Goal: Information Seeking & Learning: Learn about a topic

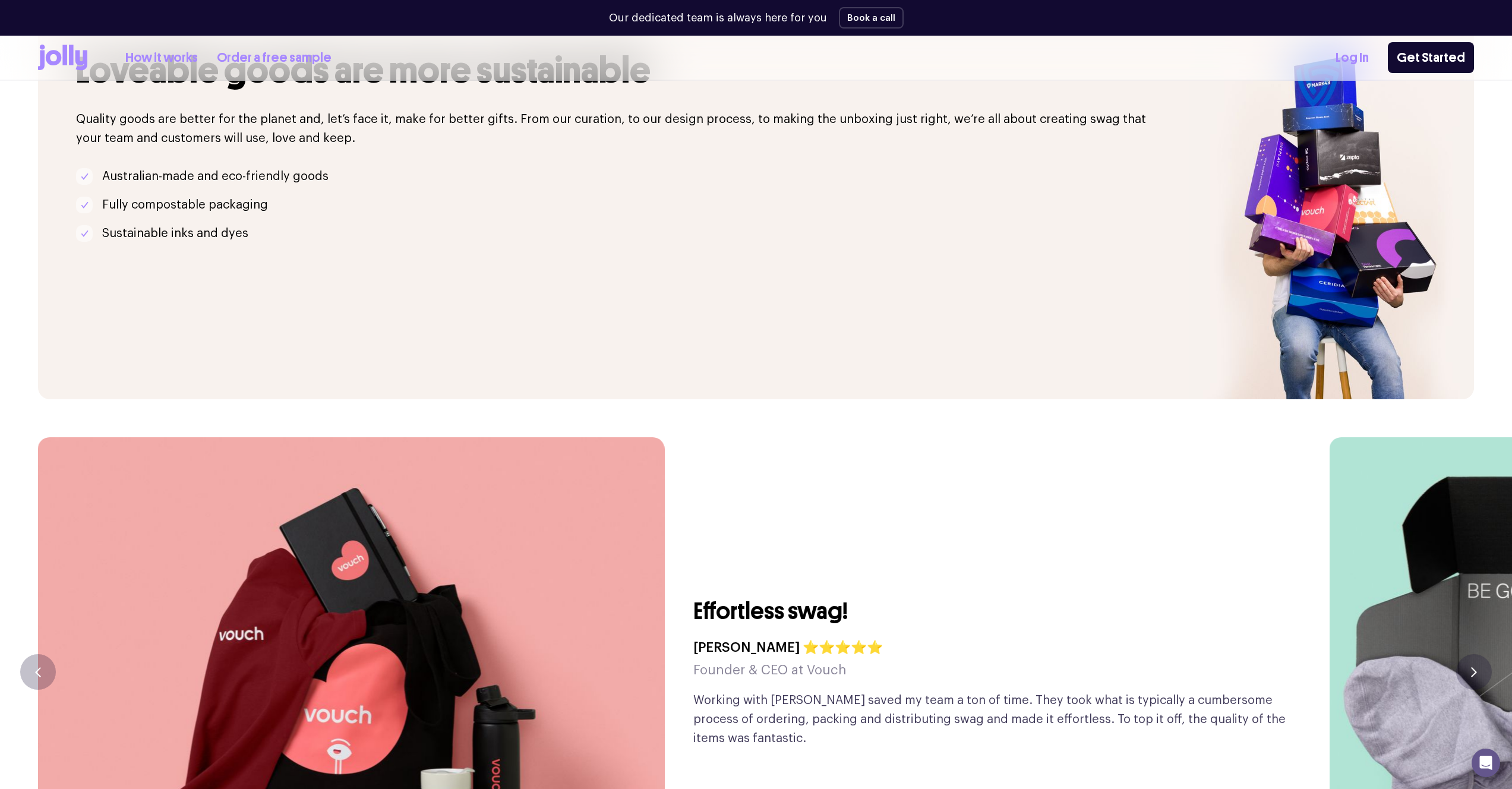
scroll to position [2930, 0]
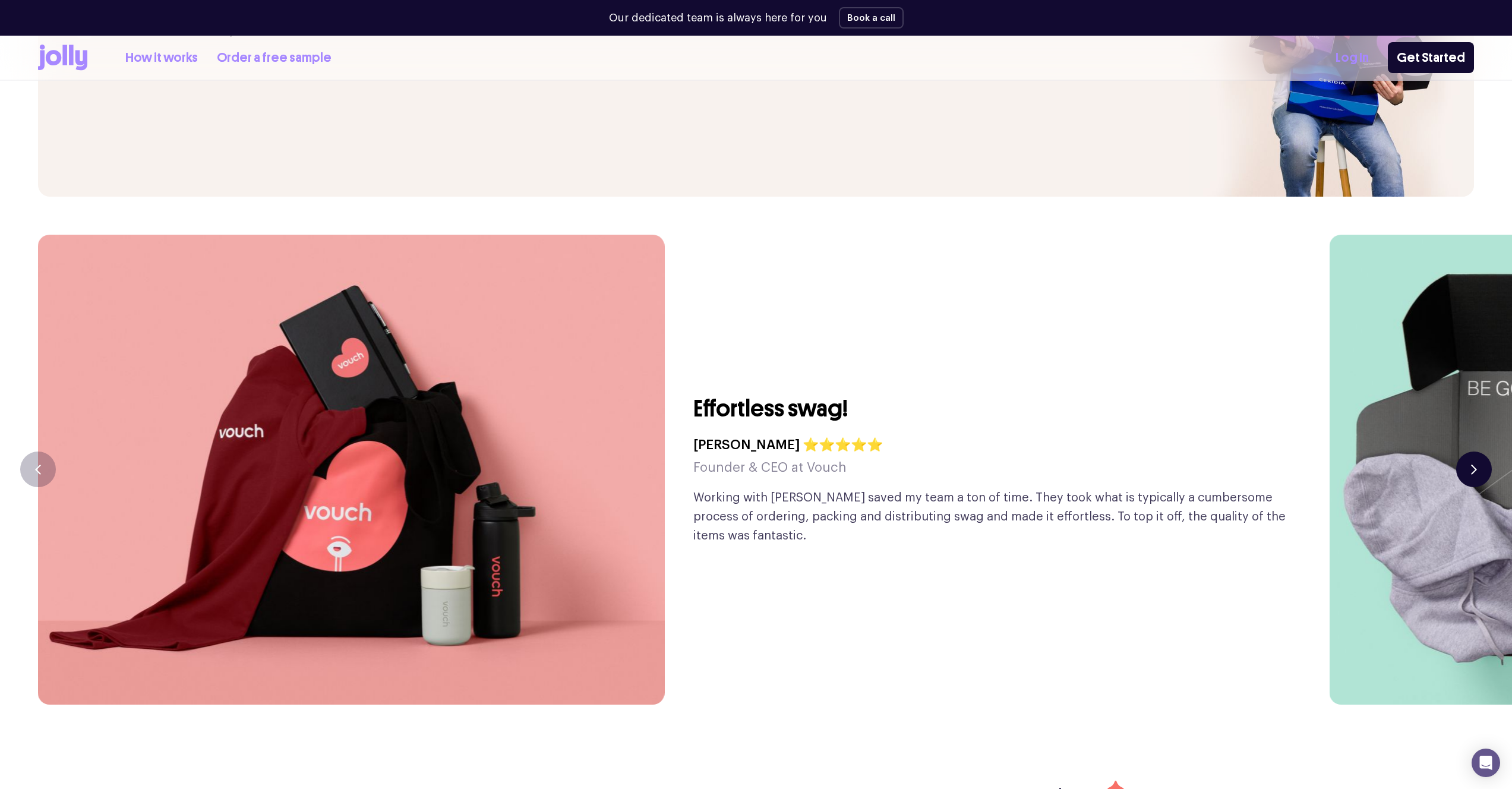
click at [1471, 465] on icon "button" at bounding box center [1474, 470] width 6 height 10
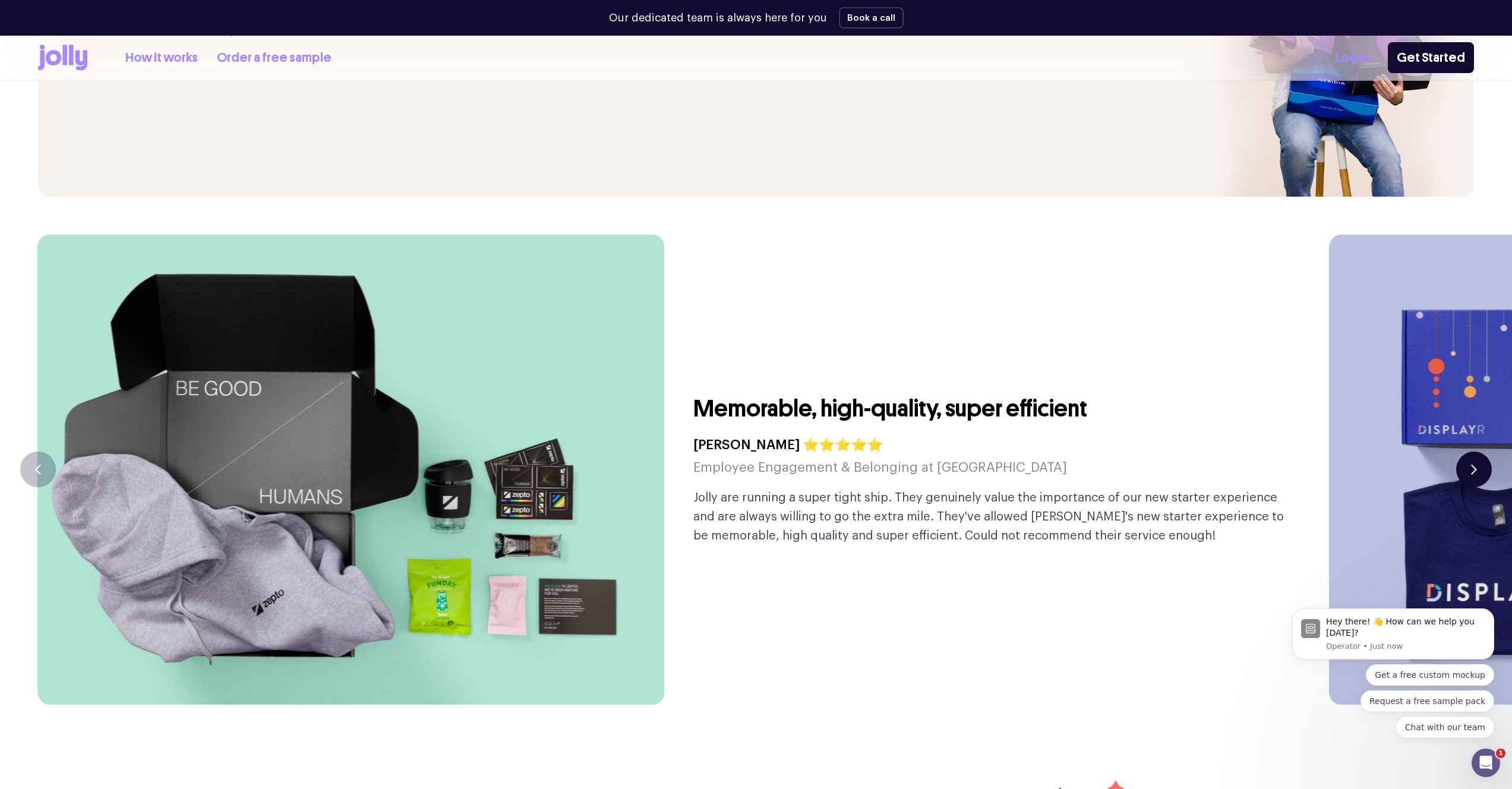
scroll to position [0, 0]
click at [1471, 465] on icon "button" at bounding box center [1474, 470] width 6 height 10
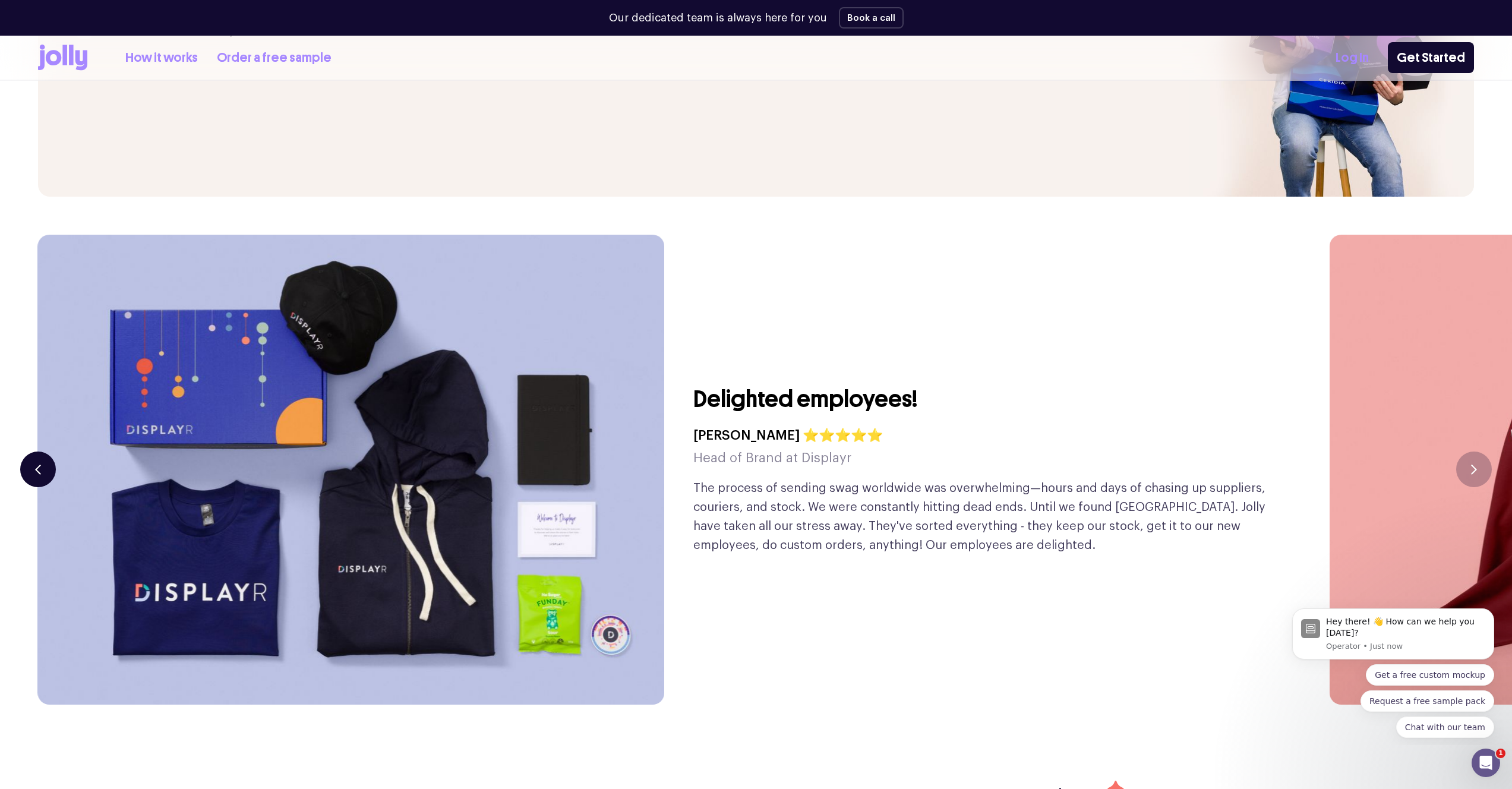
click at [44, 452] on button "button" at bounding box center [38, 470] width 36 height 36
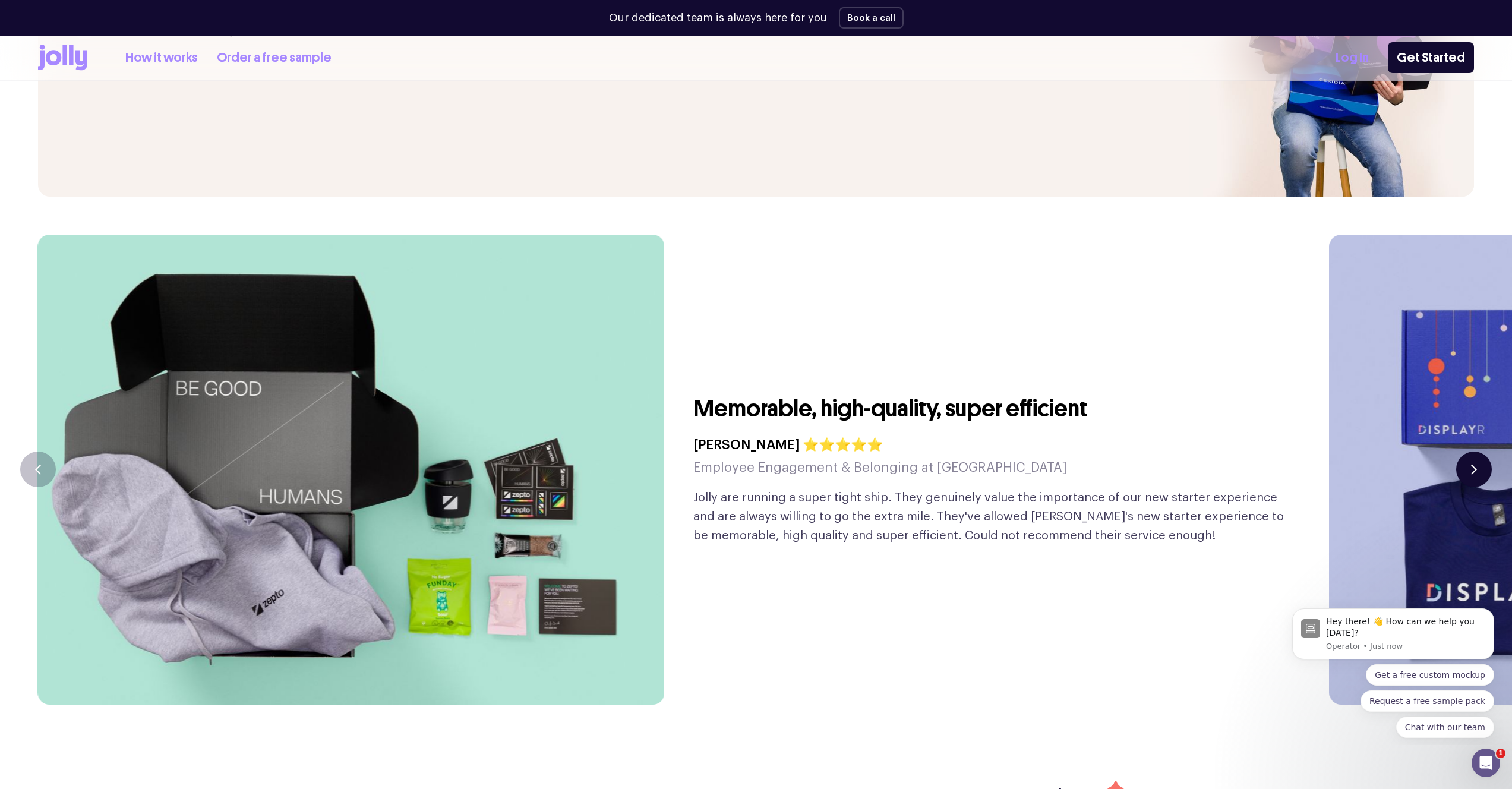
click at [1473, 452] on button "button" at bounding box center [1474, 470] width 36 height 36
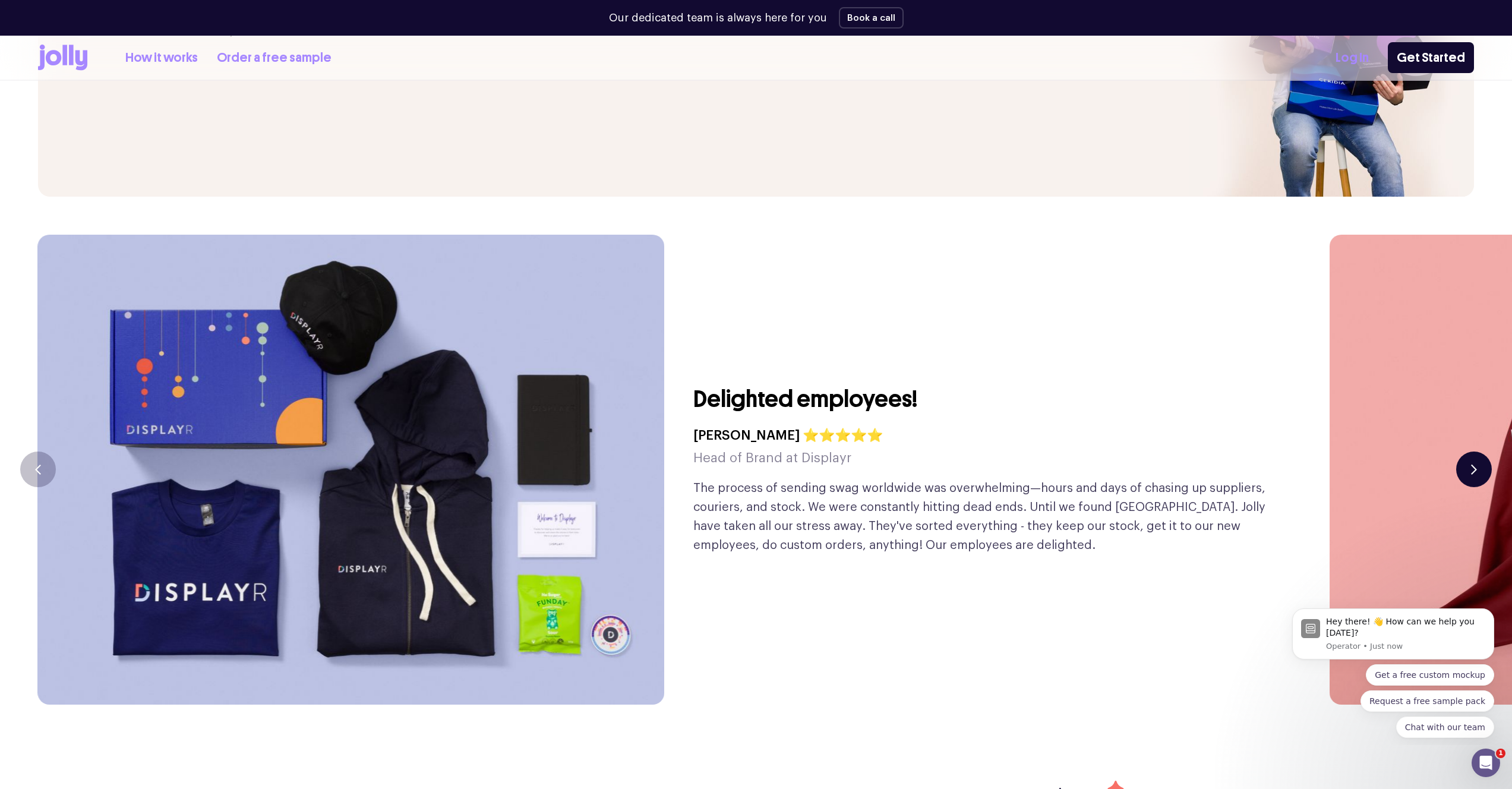
click at [1473, 452] on button "button" at bounding box center [1474, 470] width 36 height 36
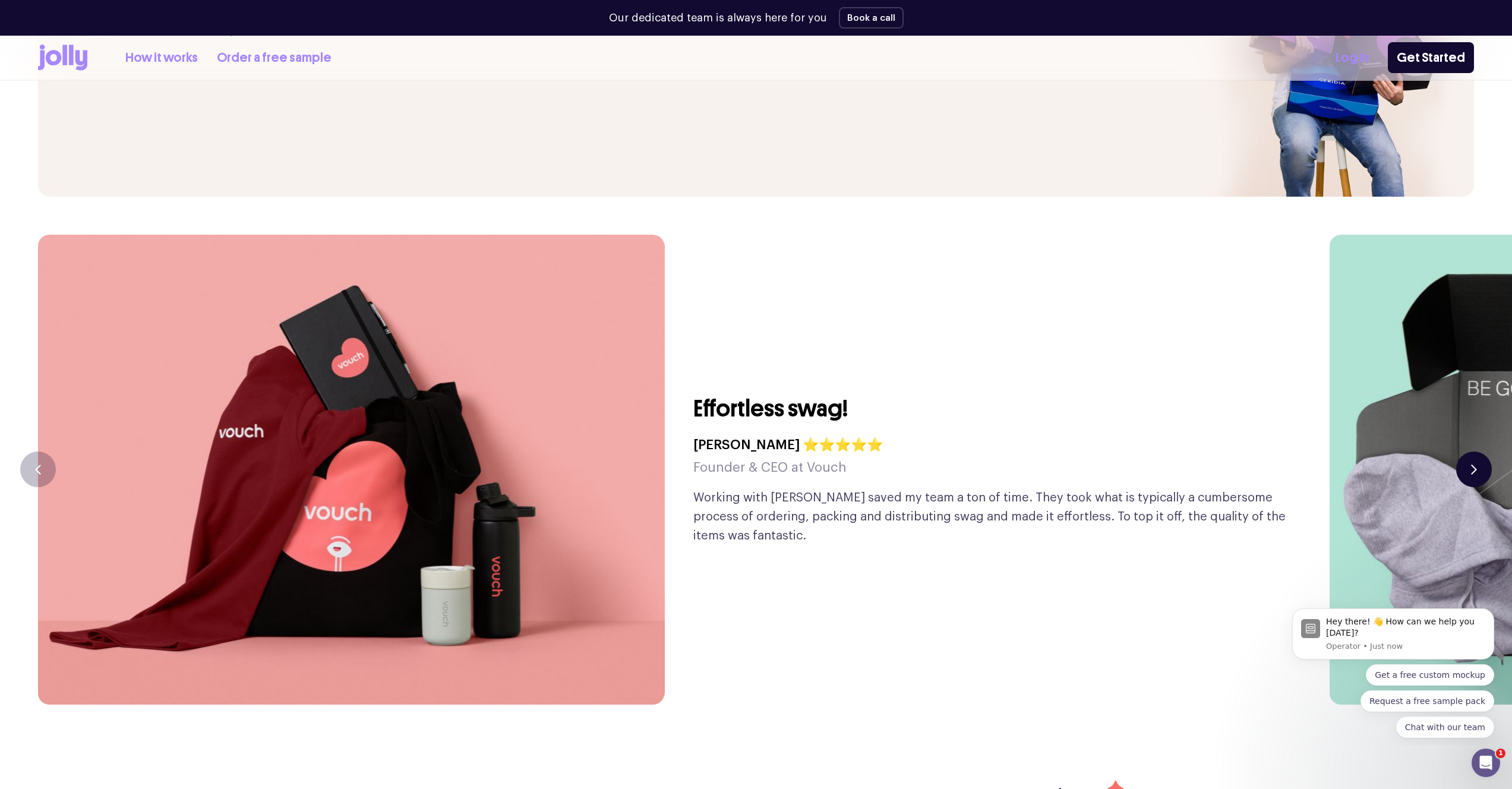
click at [1473, 452] on button "button" at bounding box center [1474, 470] width 36 height 36
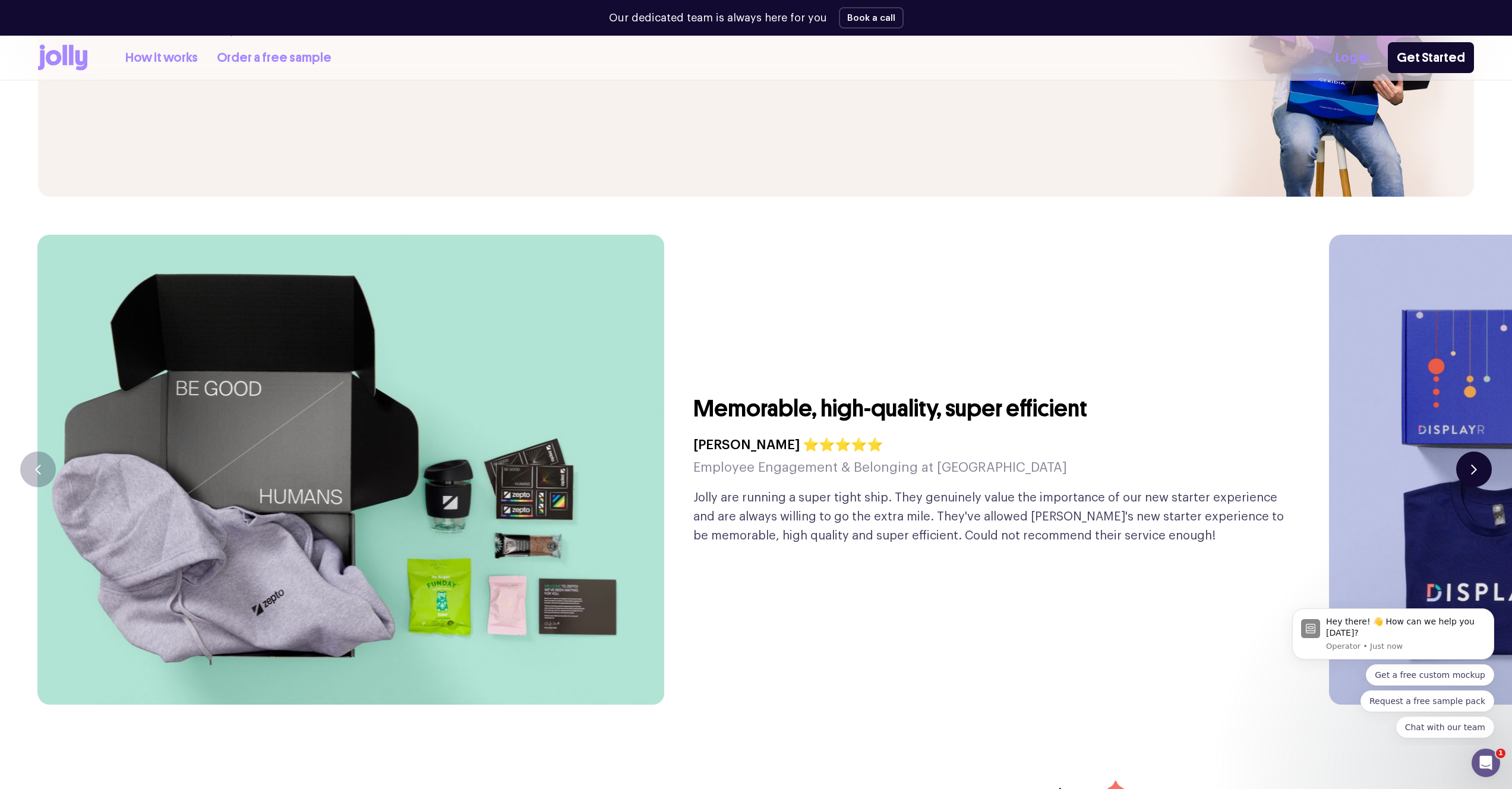
click at [1473, 452] on button "button" at bounding box center [1474, 470] width 36 height 36
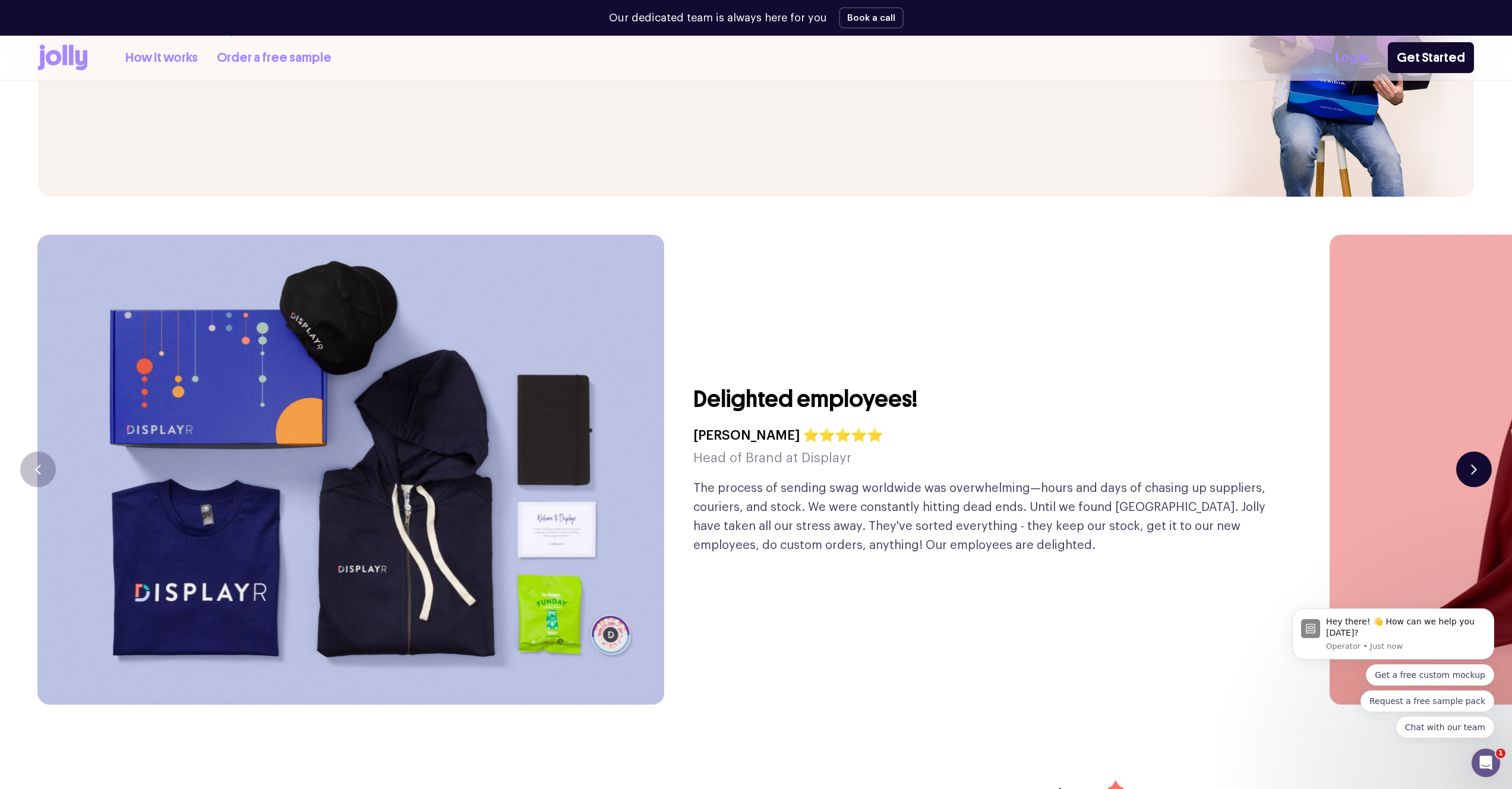
click at [1473, 452] on button "button" at bounding box center [1474, 470] width 36 height 36
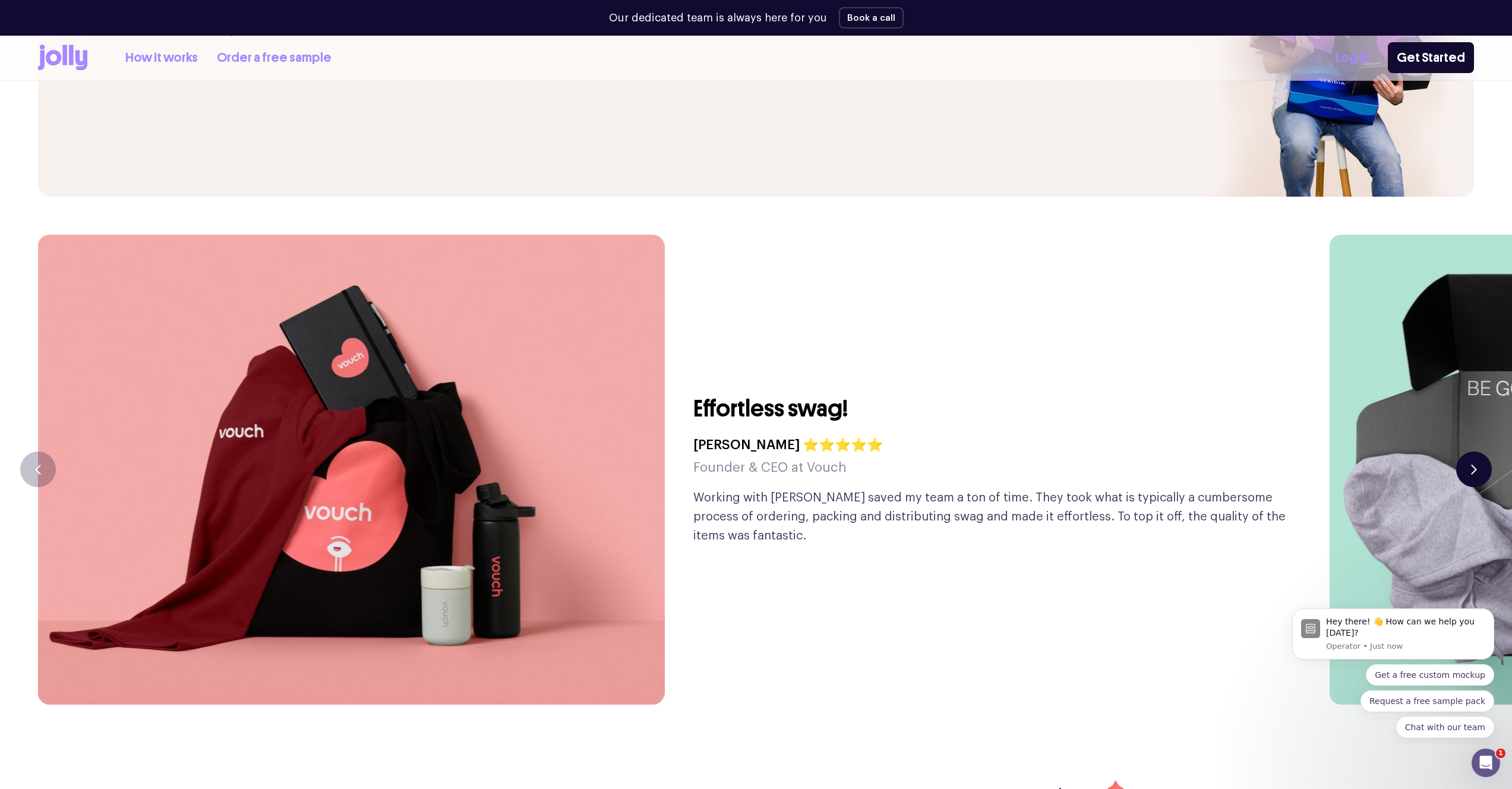
click at [1473, 452] on button "button" at bounding box center [1474, 470] width 36 height 36
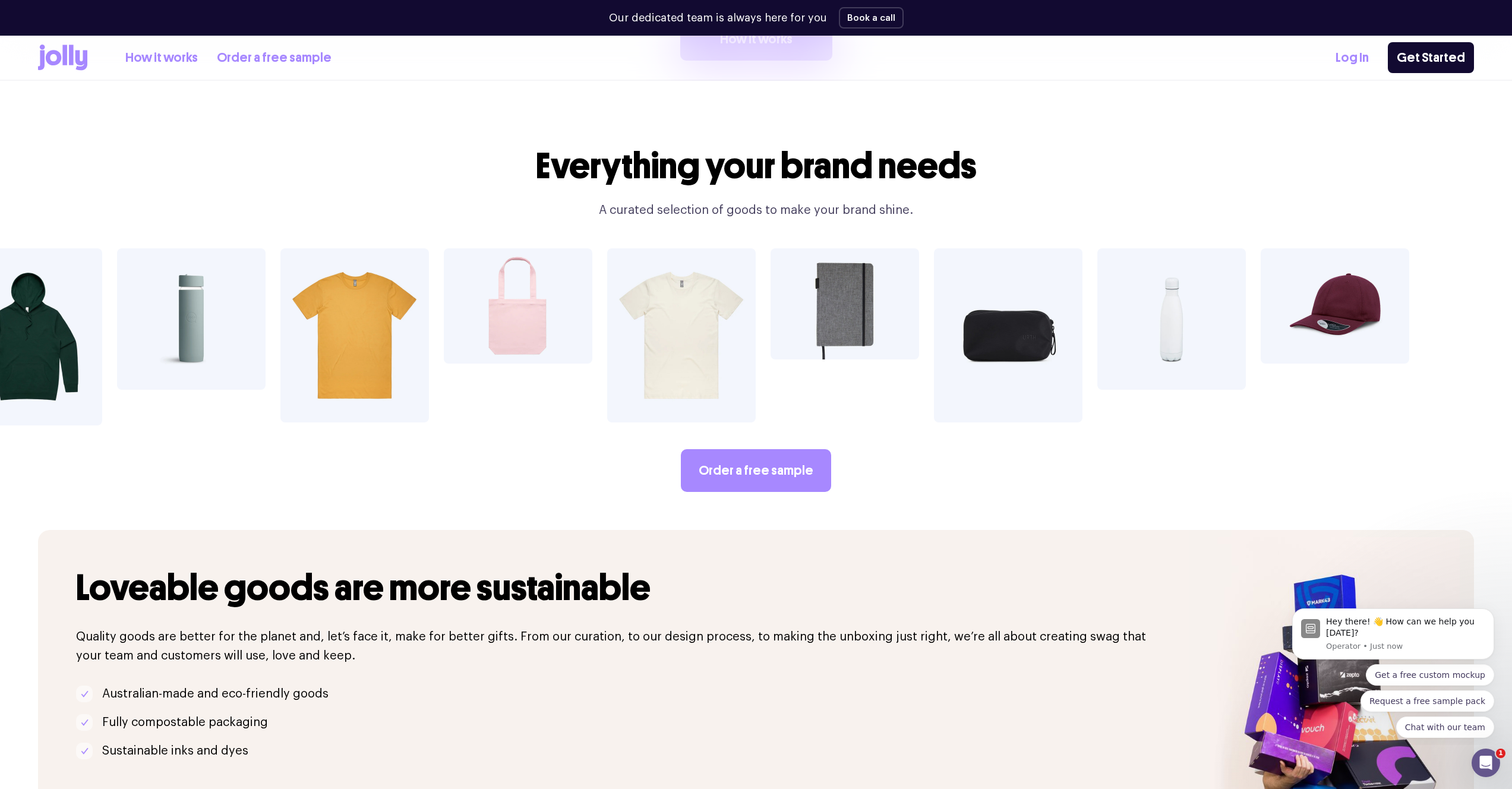
scroll to position [2252, 0]
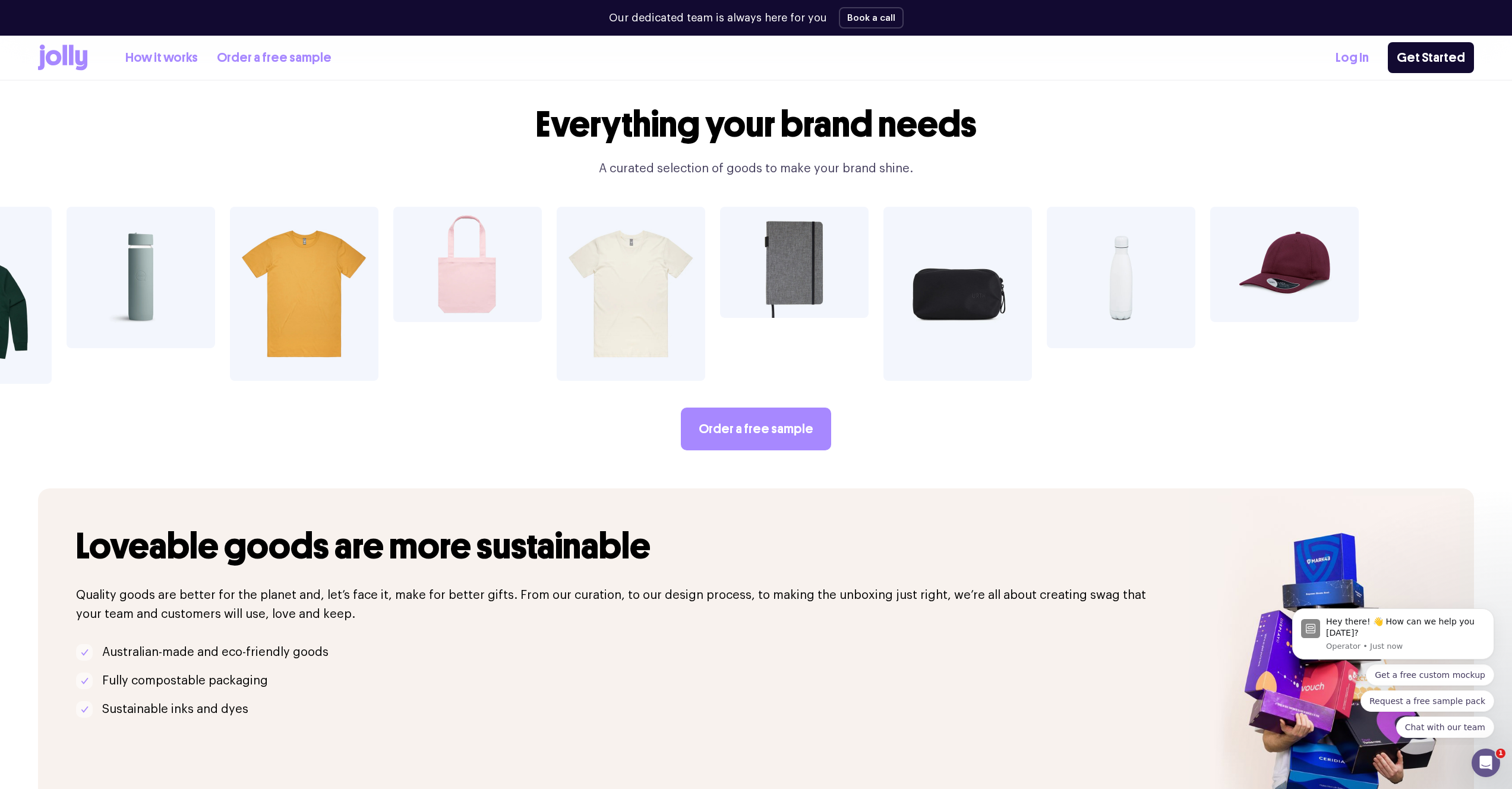
click at [161, 66] on link "How it works" at bounding box center [161, 57] width 72 height 19
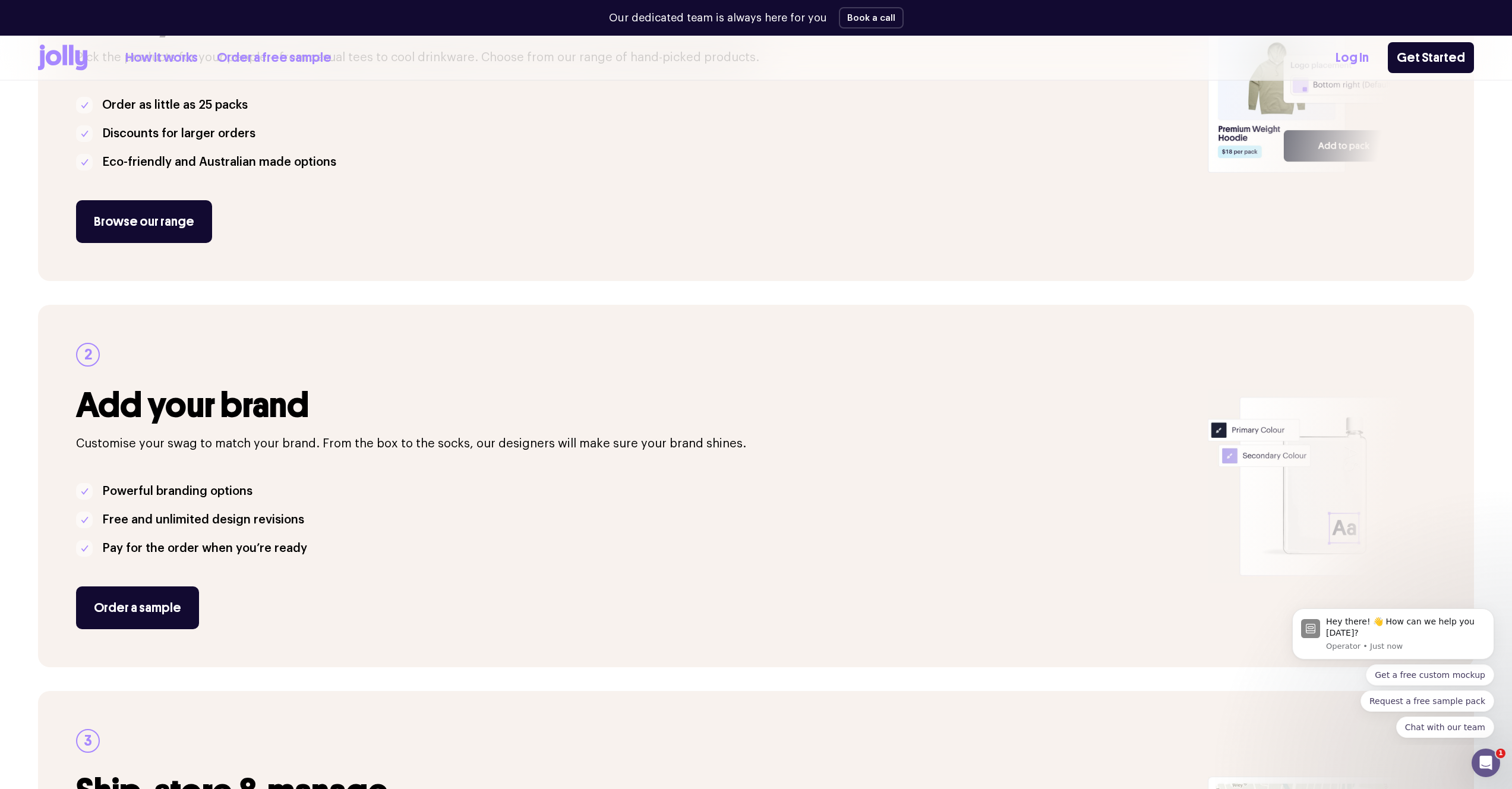
scroll to position [431, 0]
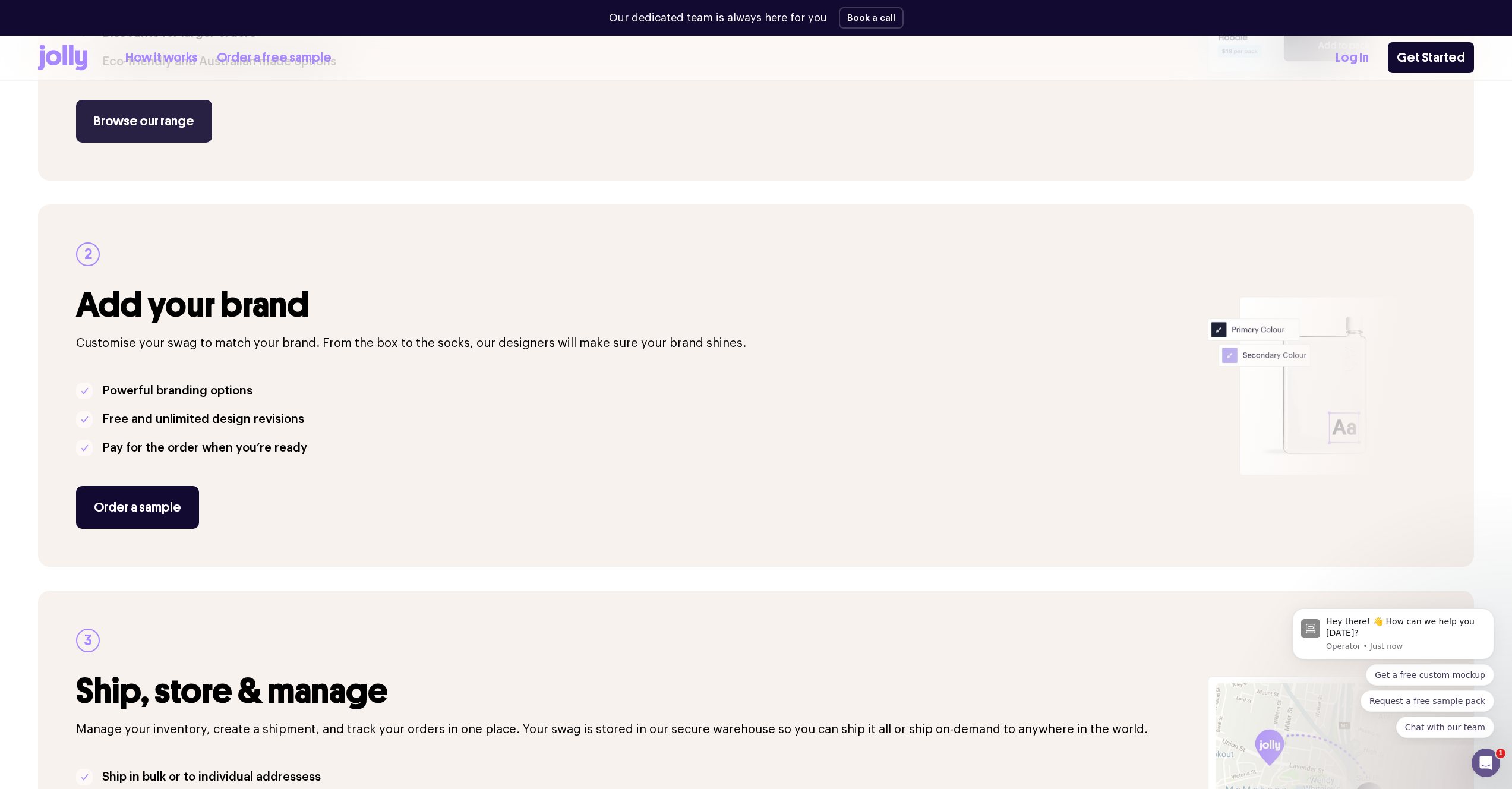
click at [175, 127] on link "Browse our range" at bounding box center [144, 121] width 136 height 43
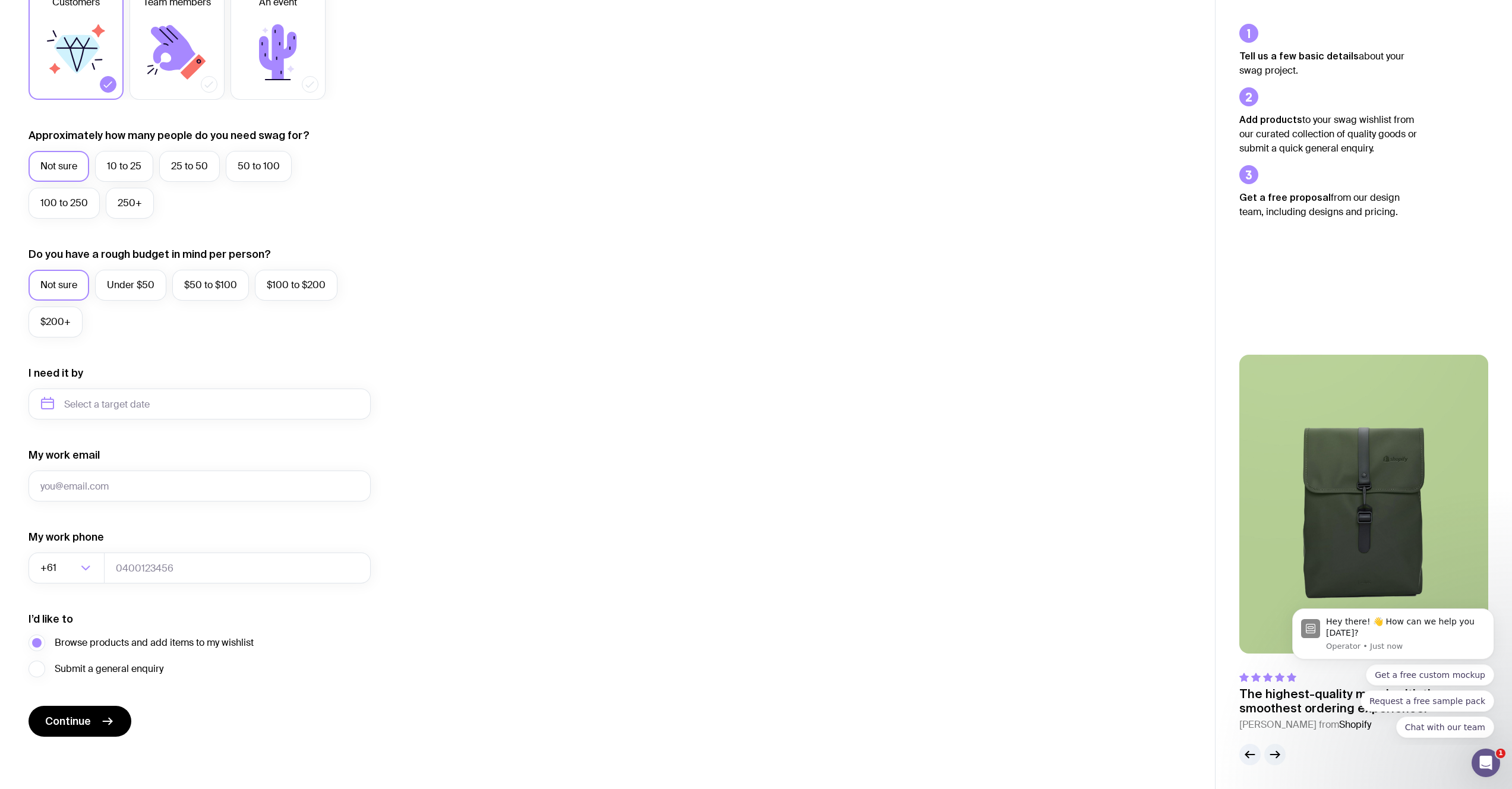
click at [1273, 747] on button "button" at bounding box center [1275, 755] width 21 height 21
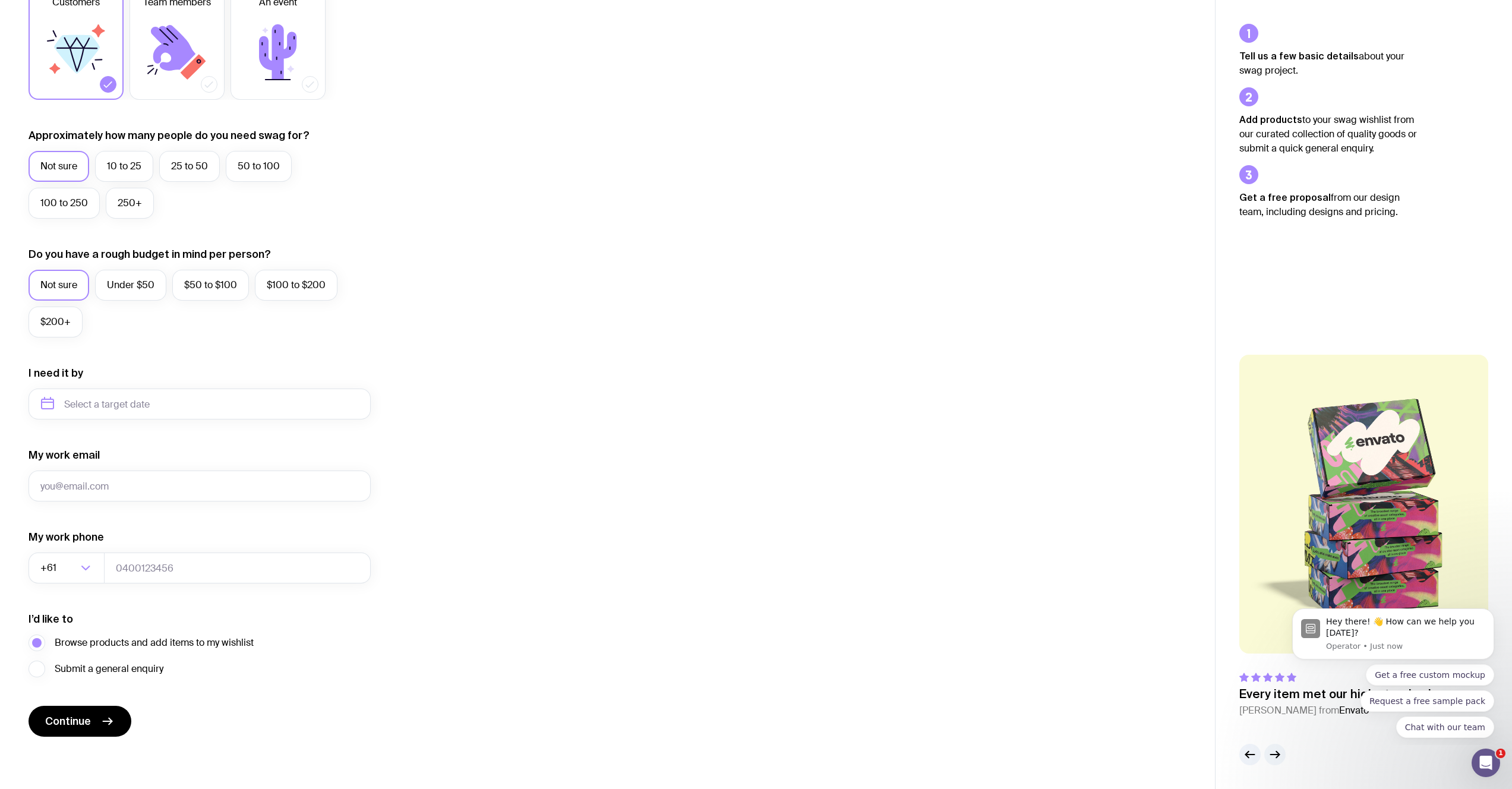
click at [1273, 747] on button "button" at bounding box center [1275, 755] width 21 height 21
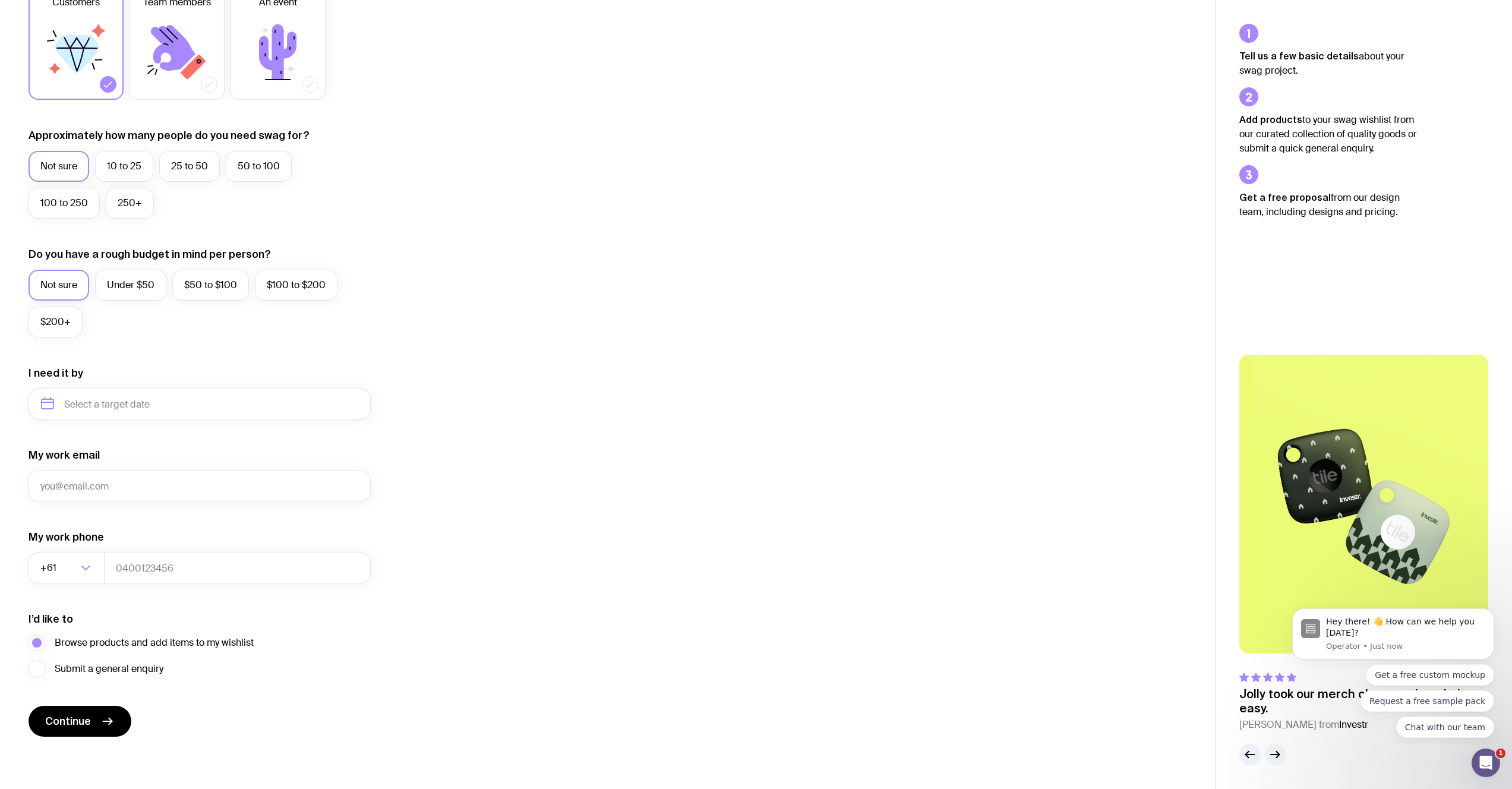
click at [1273, 747] on button "button" at bounding box center [1275, 755] width 21 height 21
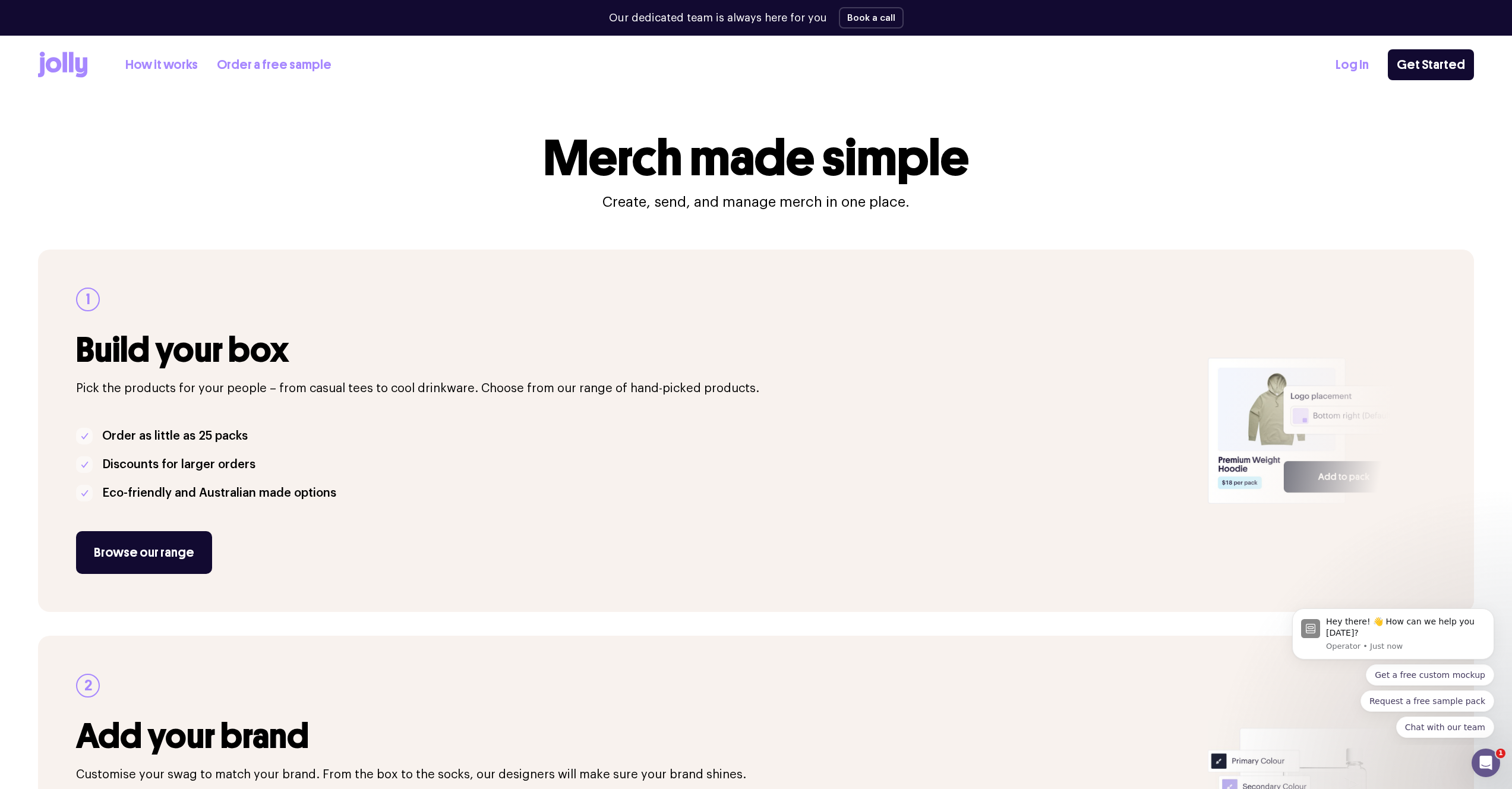
click at [175, 72] on link "How it works" at bounding box center [161, 64] width 72 height 19
click at [171, 69] on link "How it works" at bounding box center [161, 64] width 72 height 19
click at [57, 64] on icon at bounding box center [62, 64] width 49 height 26
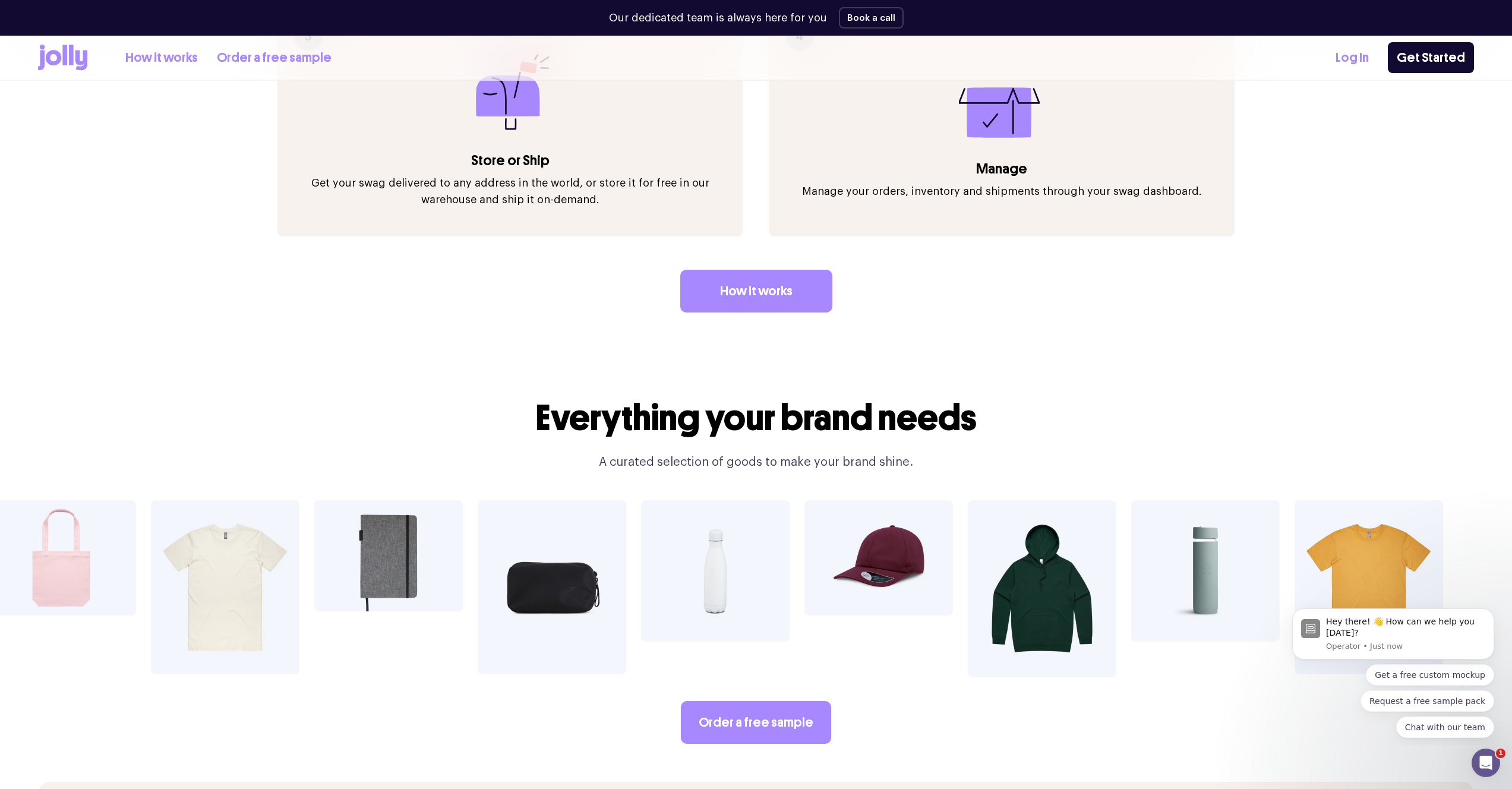
scroll to position [2192, 0]
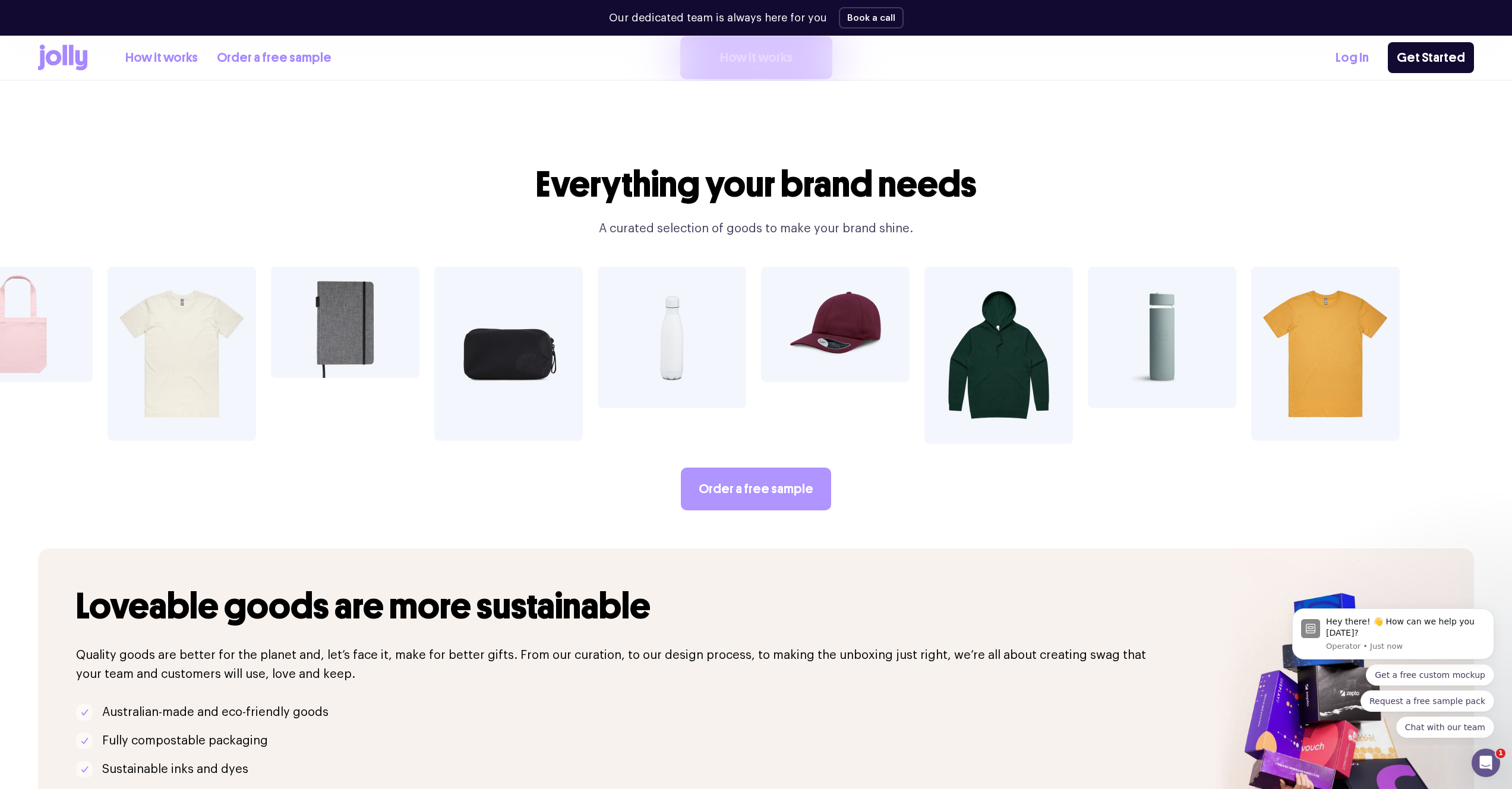
click at [789, 468] on link "Order a free sample" at bounding box center [756, 489] width 150 height 43
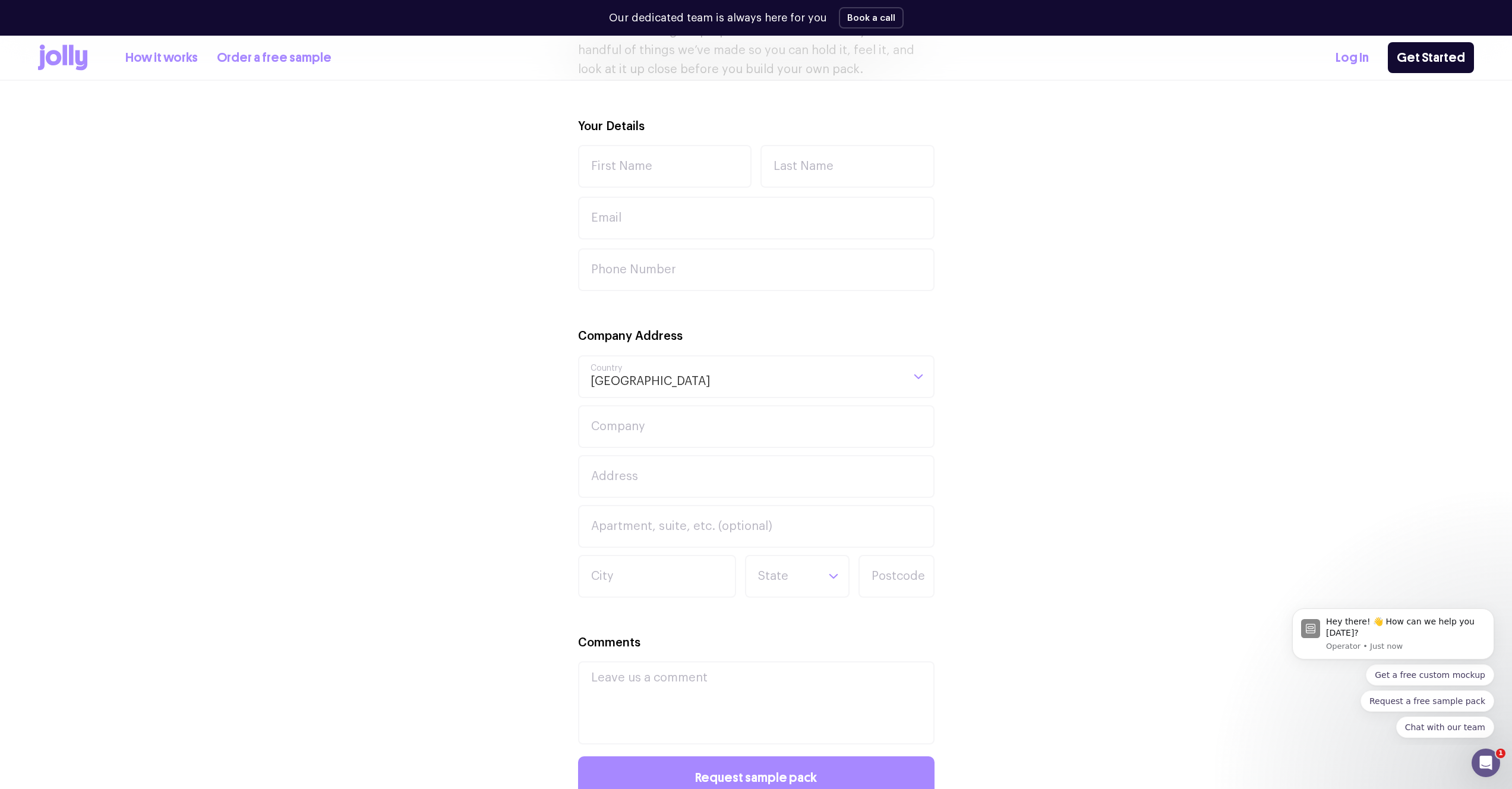
scroll to position [962, 0]
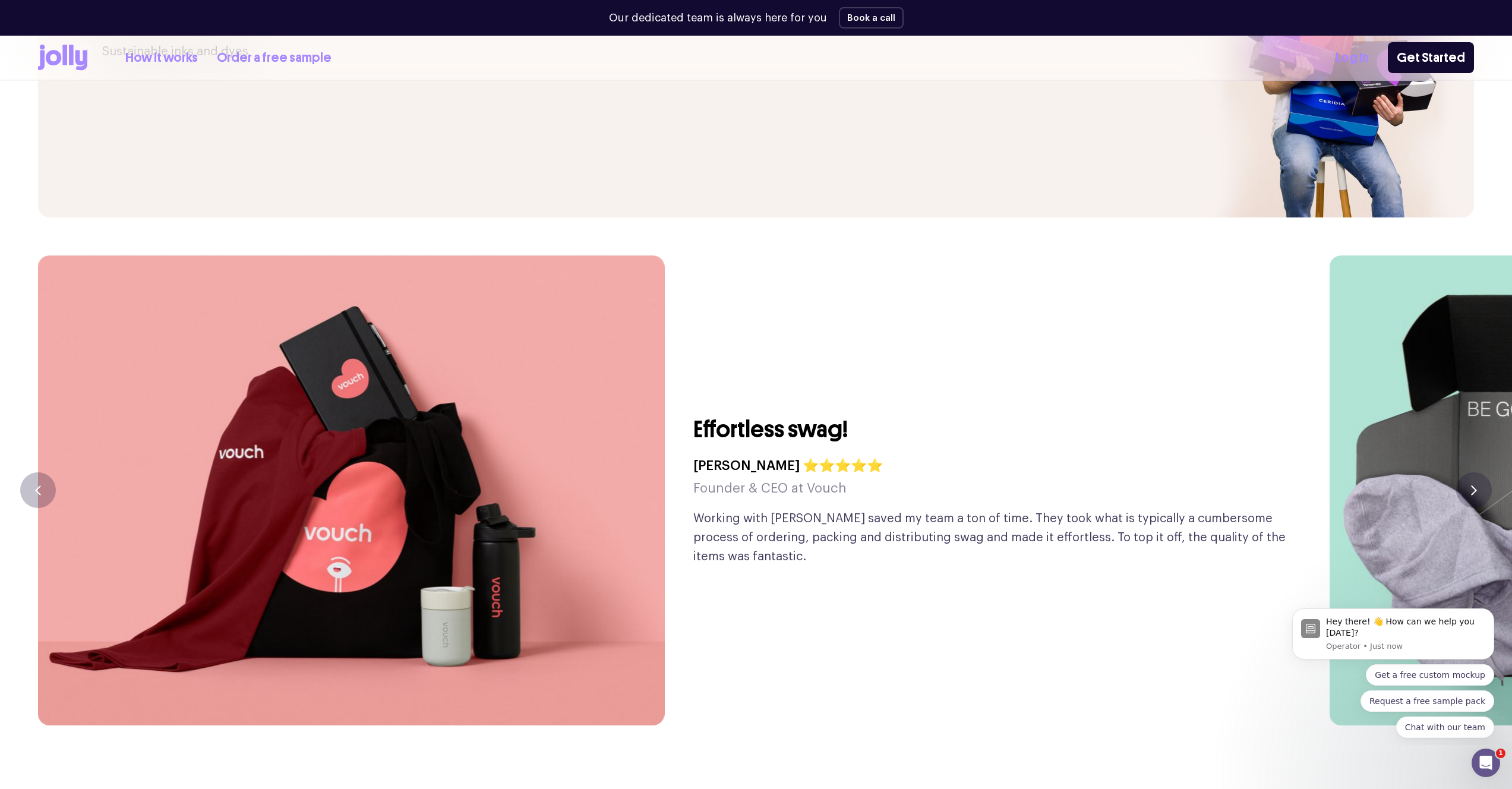
scroll to position [2963, 0]
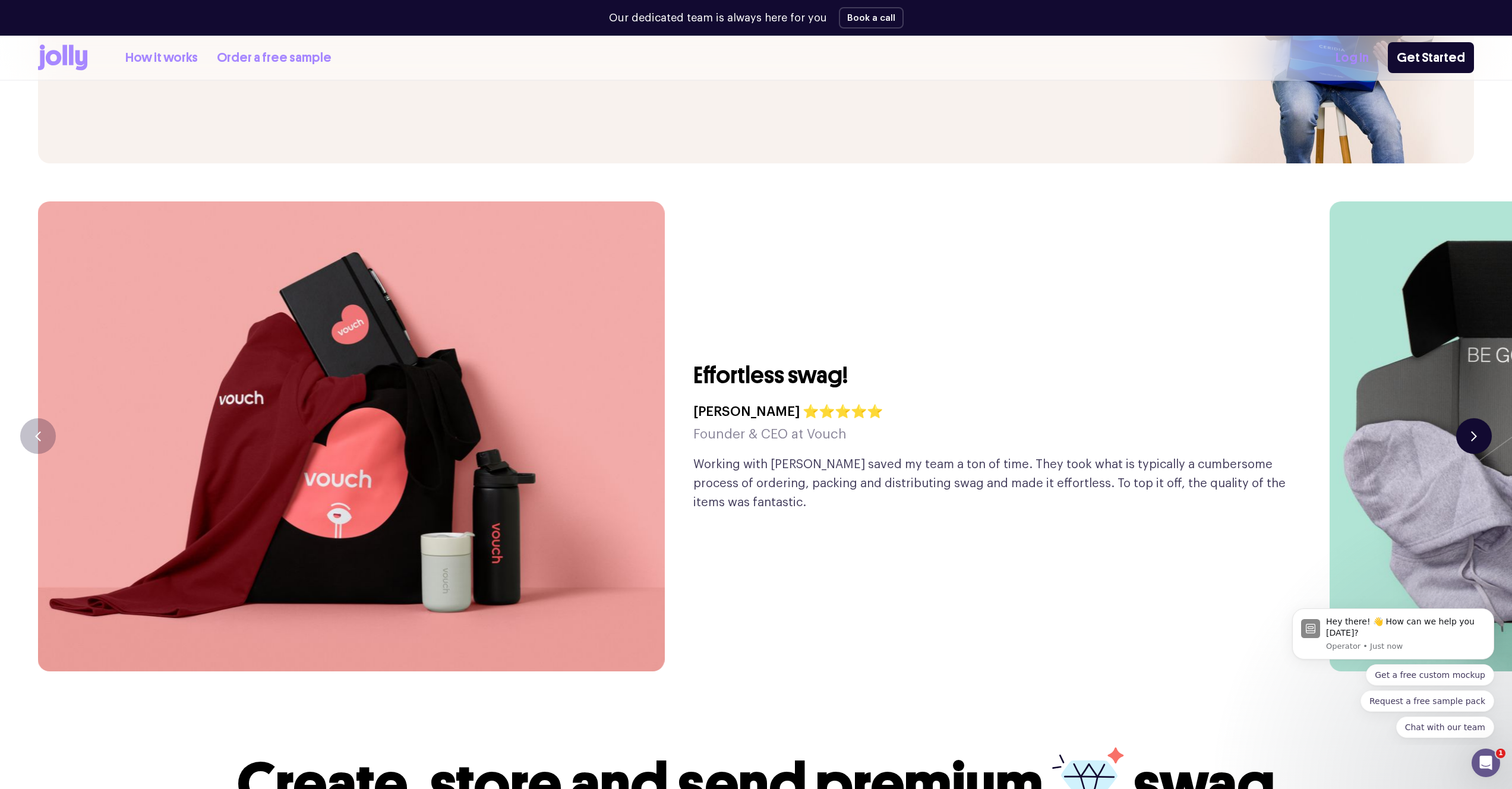
click at [1471, 418] on button "button" at bounding box center [1474, 436] width 36 height 36
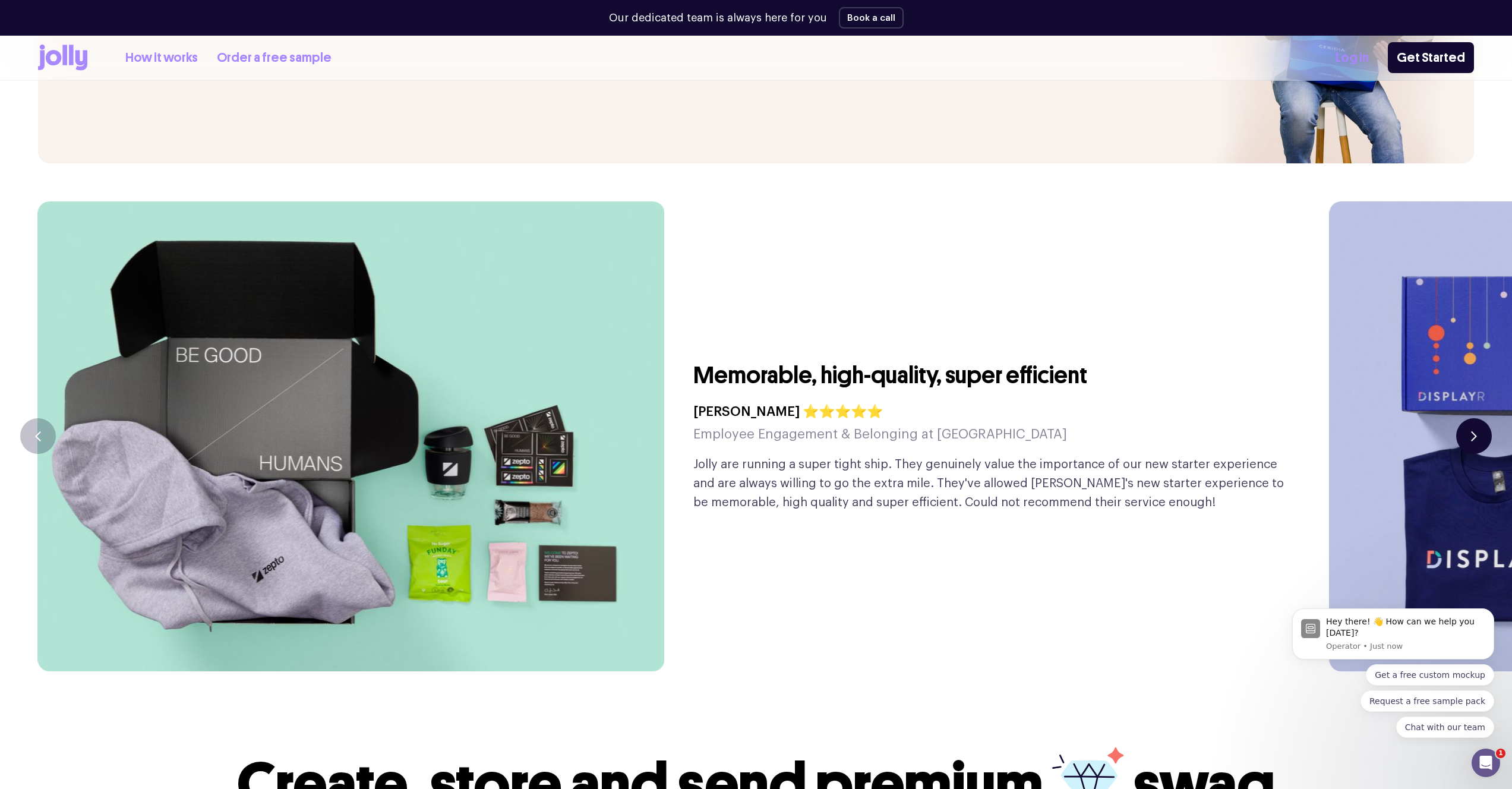
click at [1470, 418] on button "button" at bounding box center [1474, 436] width 36 height 36
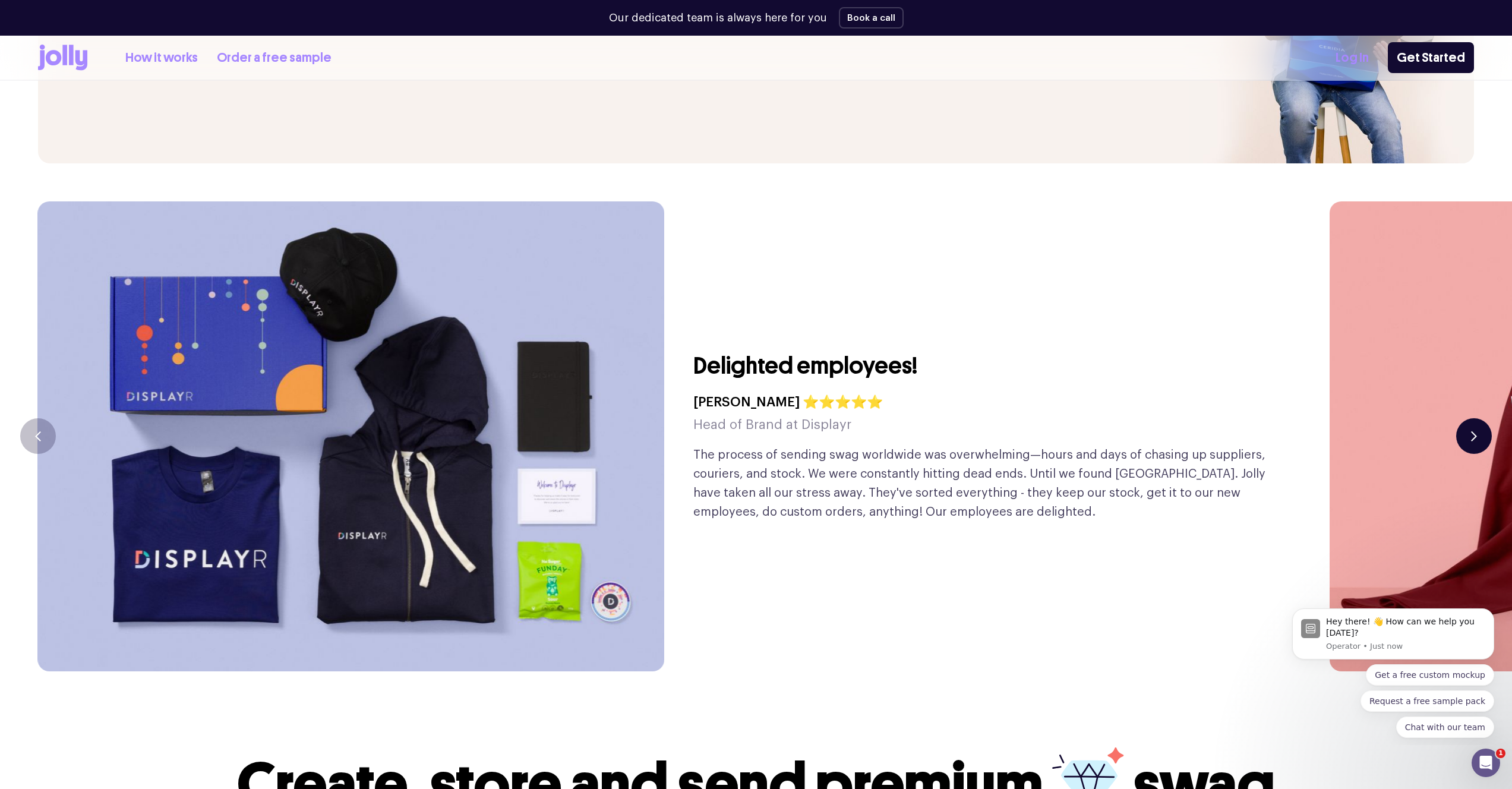
click at [1470, 418] on button "button" at bounding box center [1474, 436] width 36 height 36
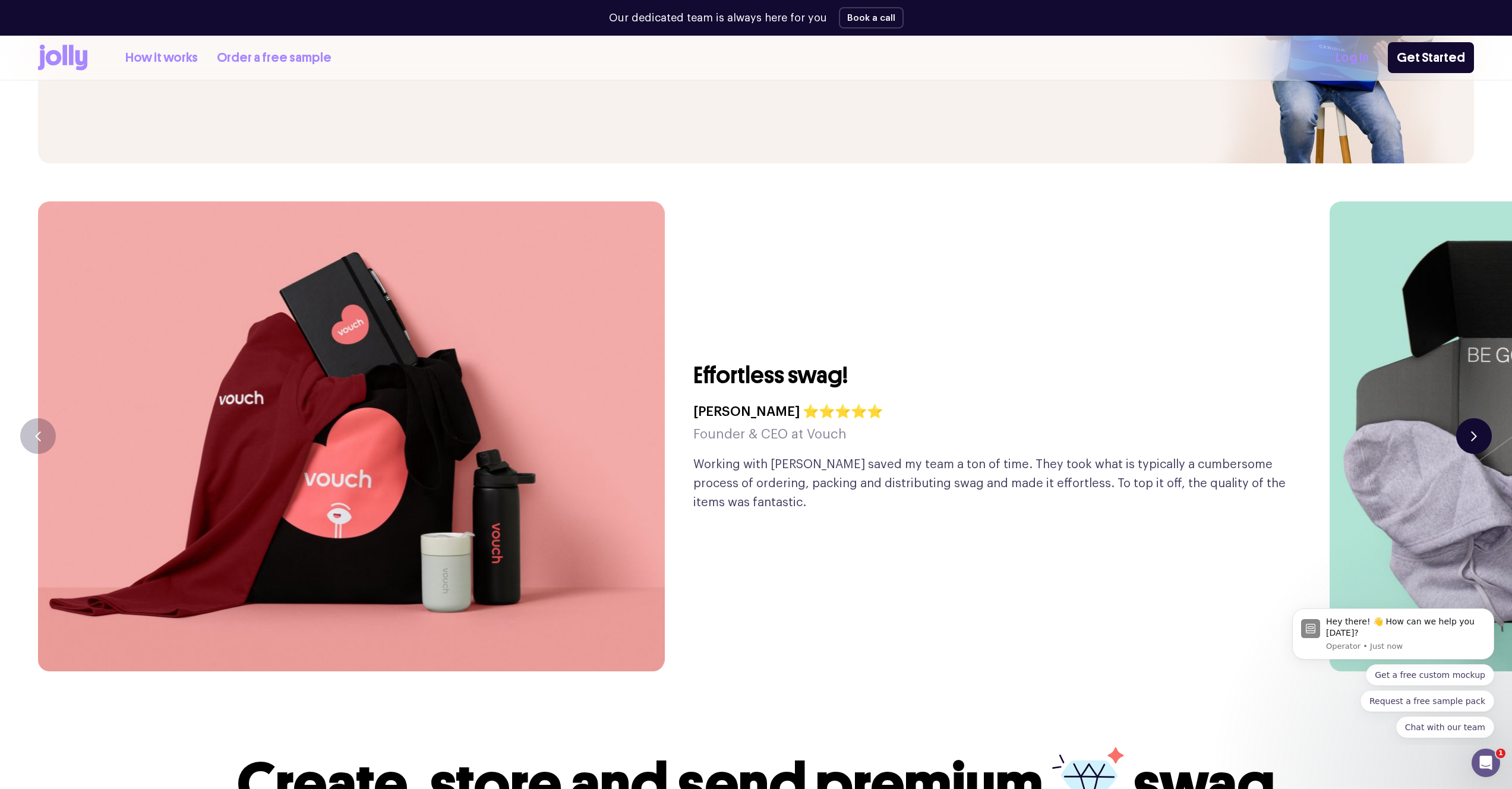
click at [1470, 418] on button "button" at bounding box center [1474, 436] width 36 height 36
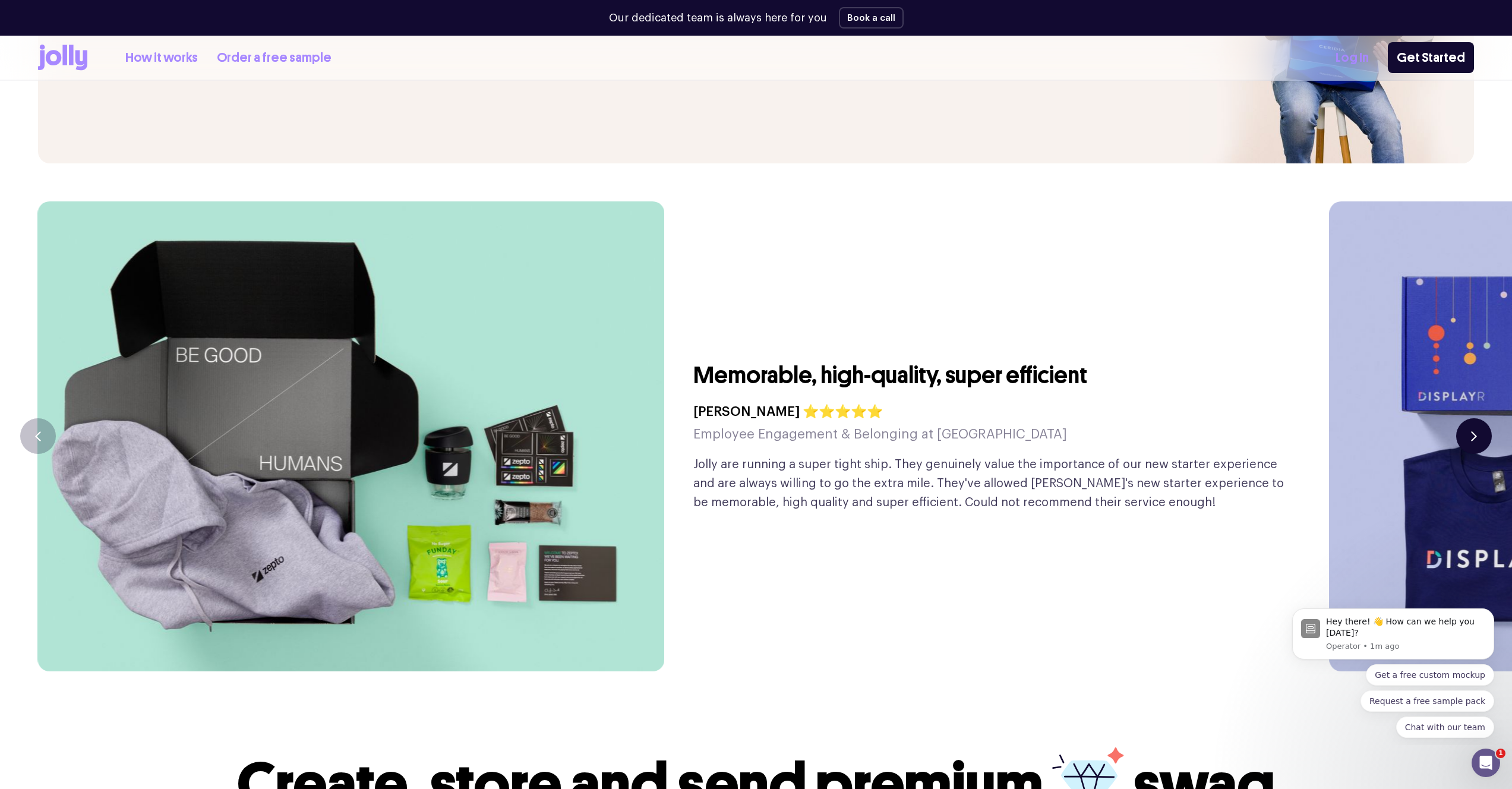
click at [1470, 418] on button "button" at bounding box center [1474, 436] width 36 height 36
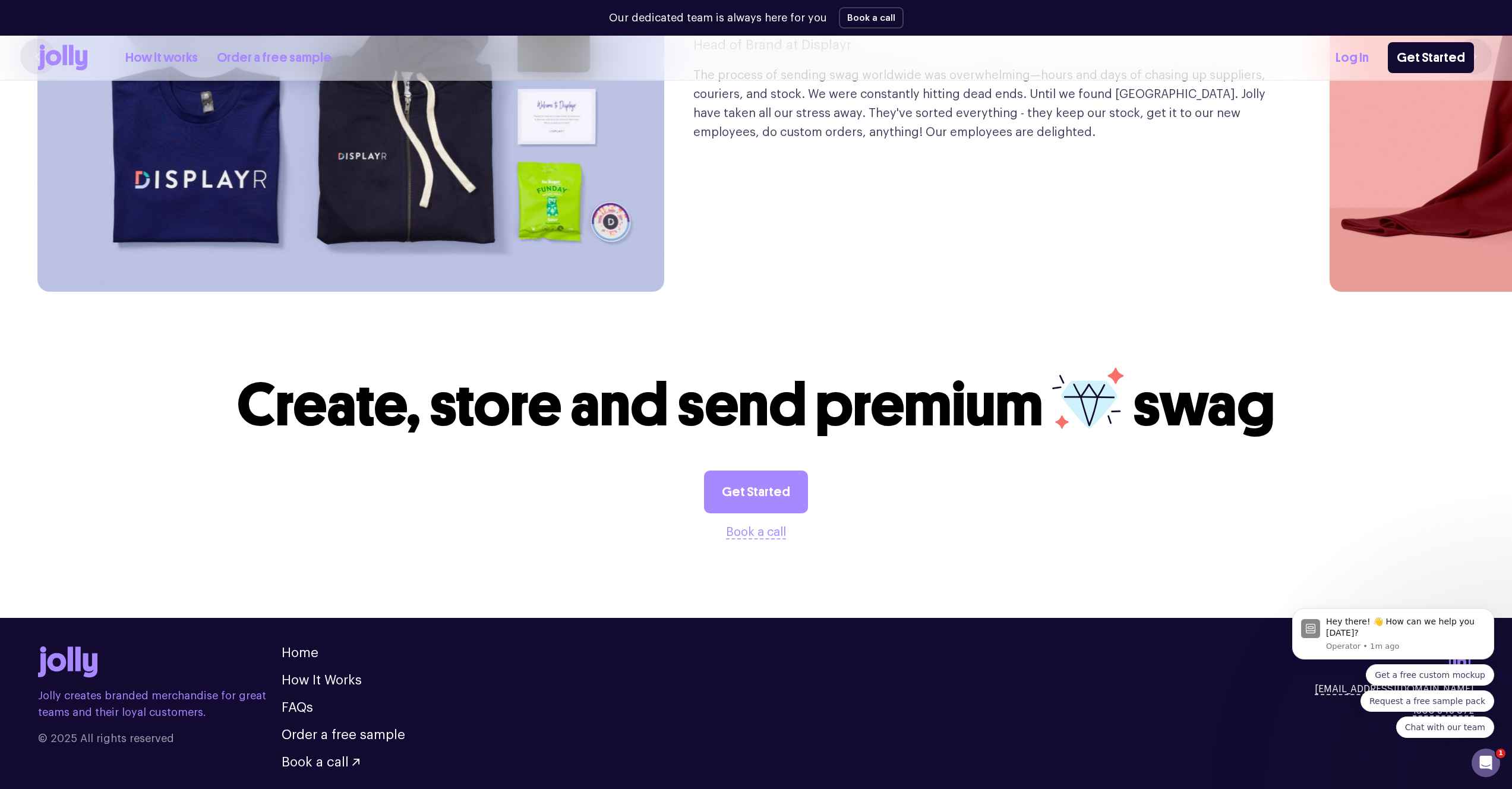
scroll to position [3347, 0]
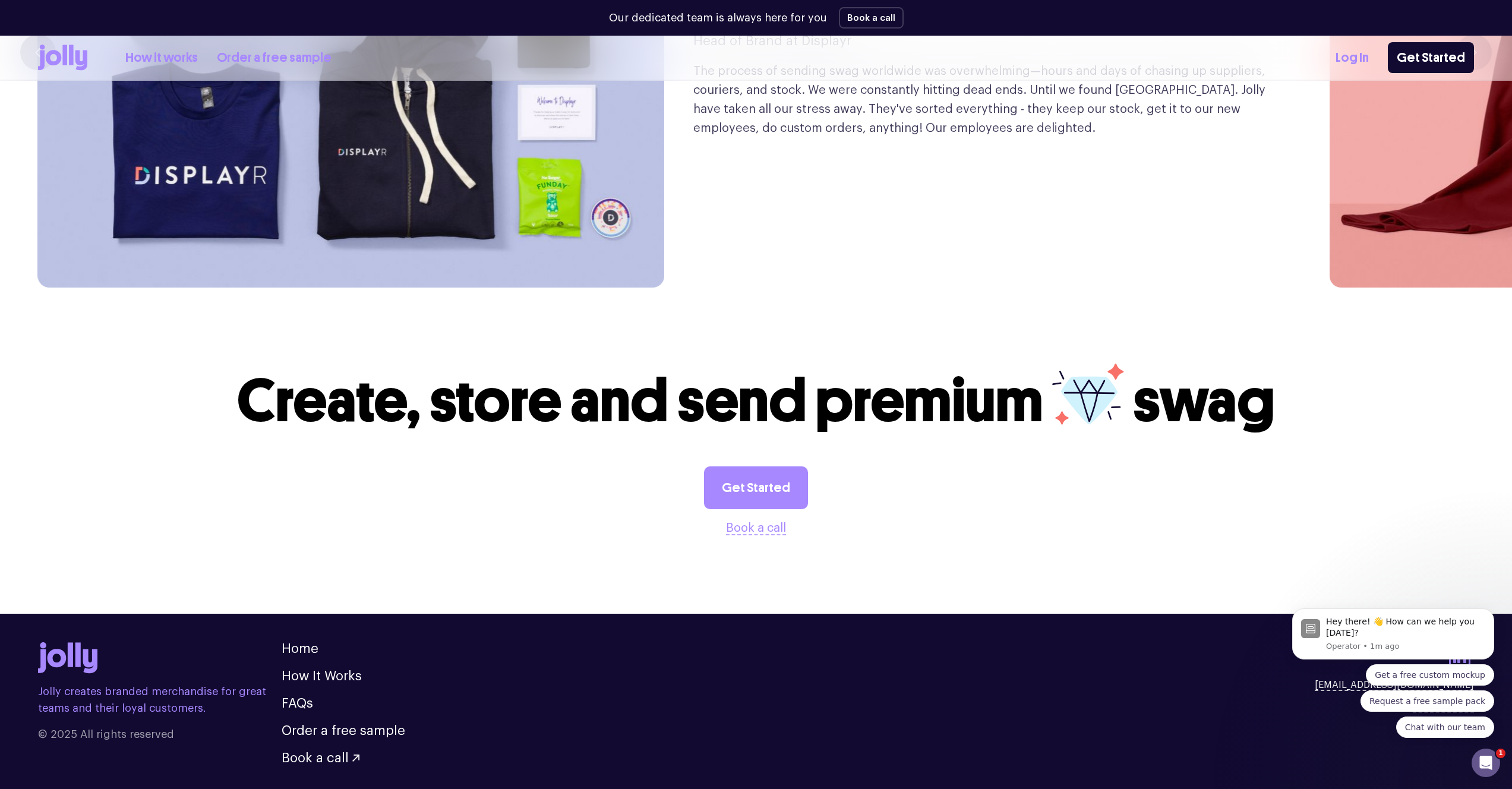
click at [298, 669] on ul "Home How It Works FAQs Order a free sample Book a call" at bounding box center [343, 703] width 124 height 122
click at [297, 697] on link "FAQs" at bounding box center [297, 703] width 32 height 13
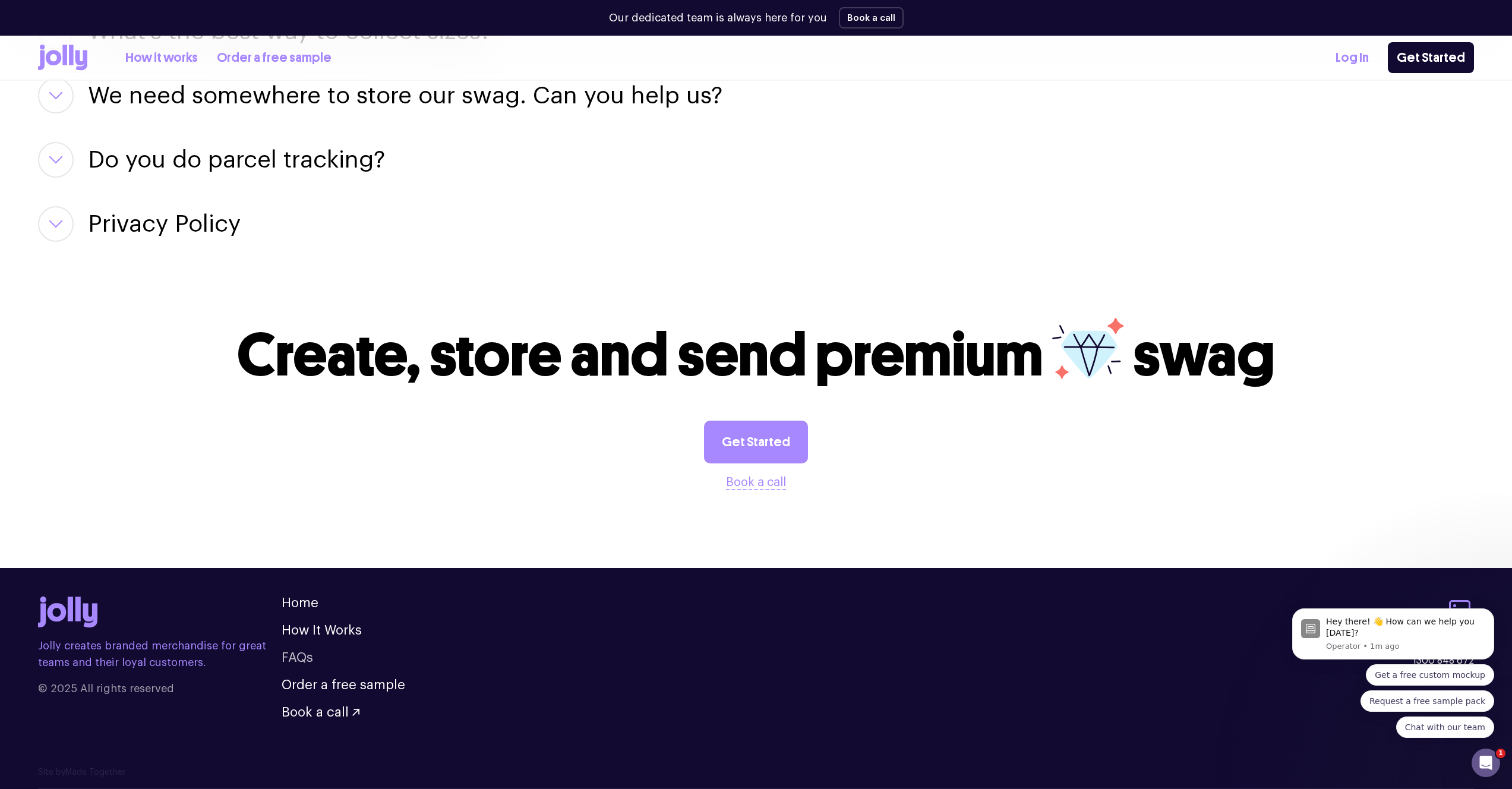
scroll to position [1384, 0]
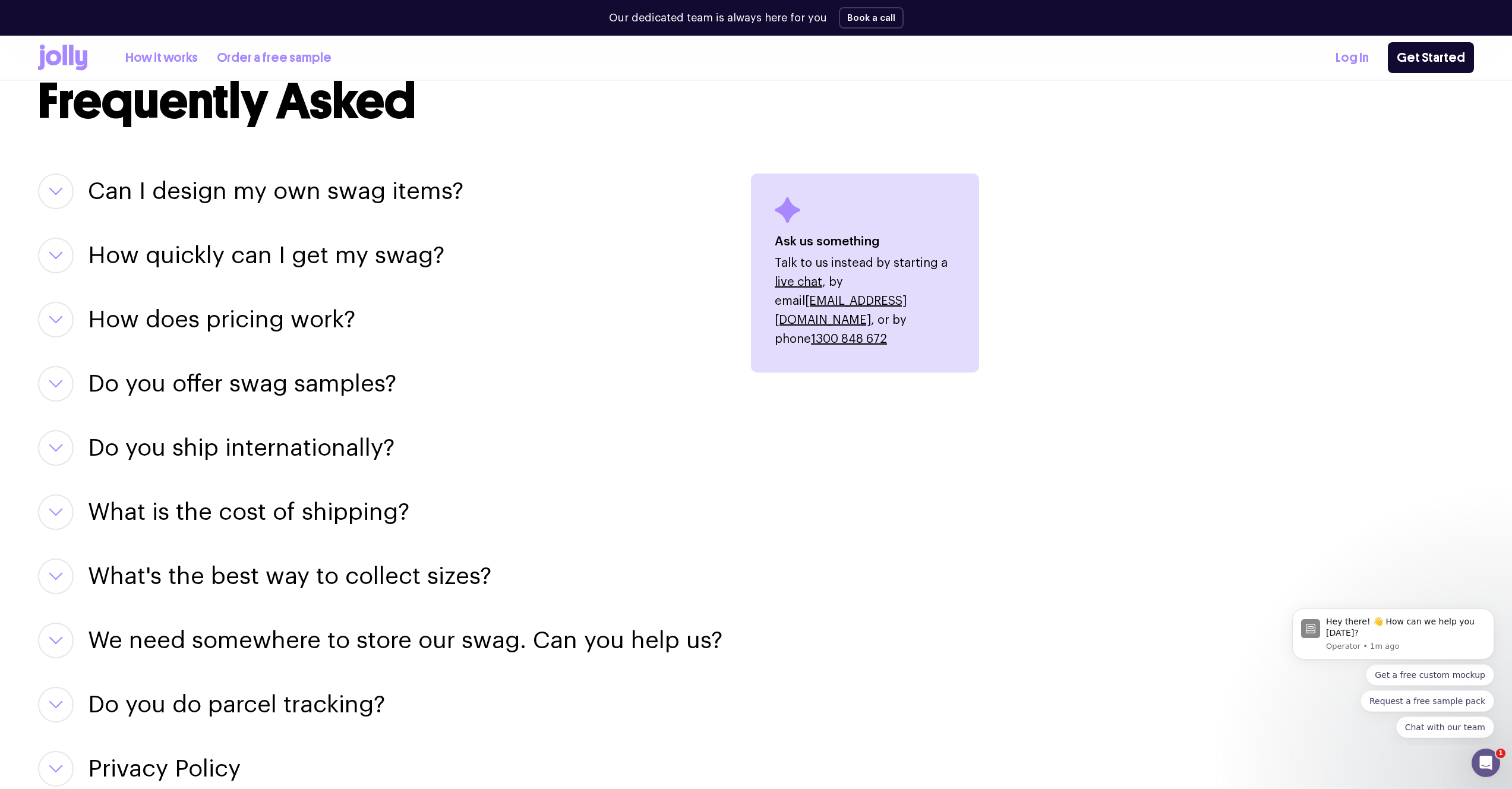
click at [205, 505] on h3 "What is the cost of shipping?" at bounding box center [248, 512] width 321 height 36
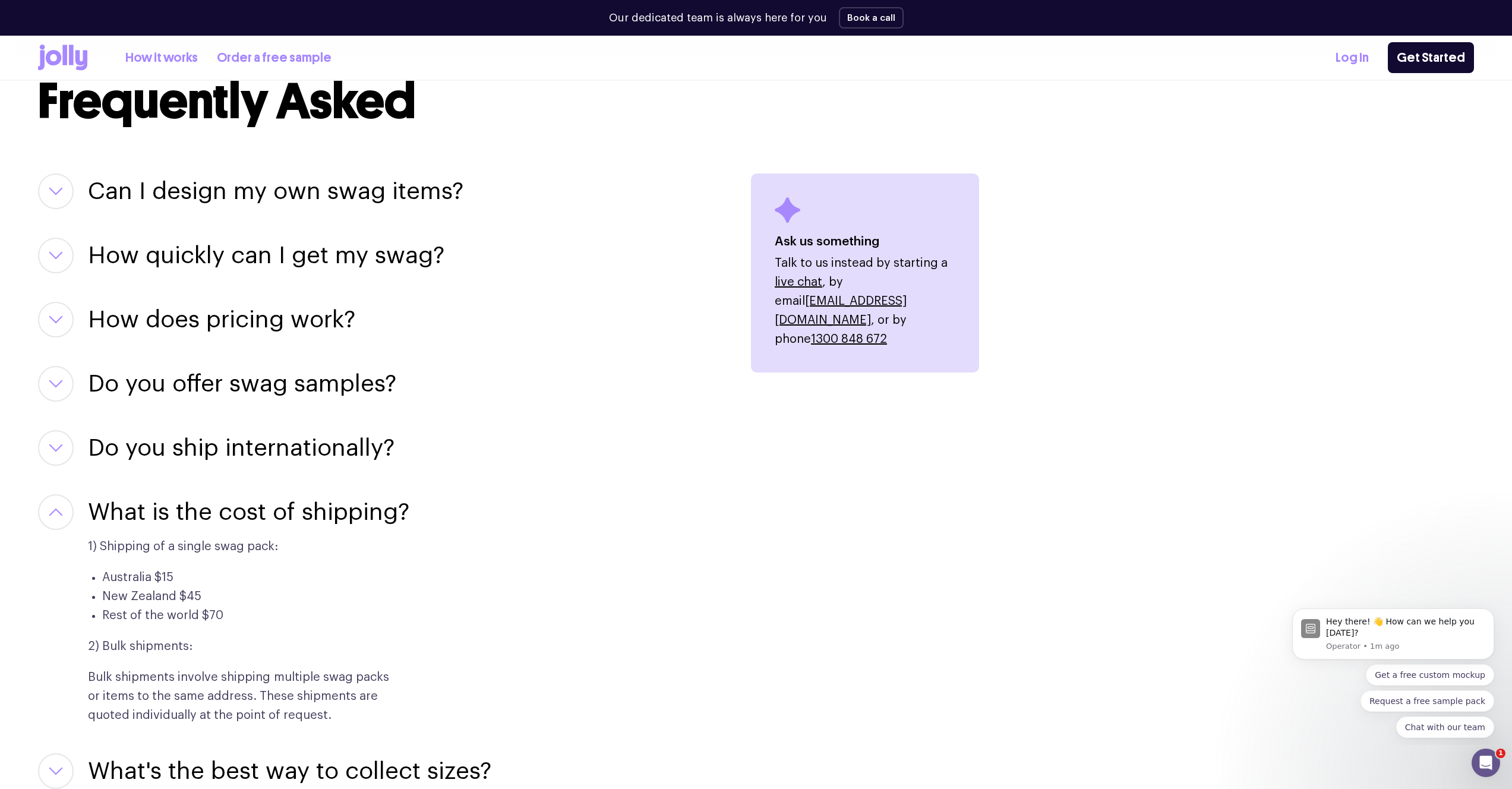
click at [205, 505] on h3 "What is the cost of shipping?" at bounding box center [248, 512] width 321 height 36
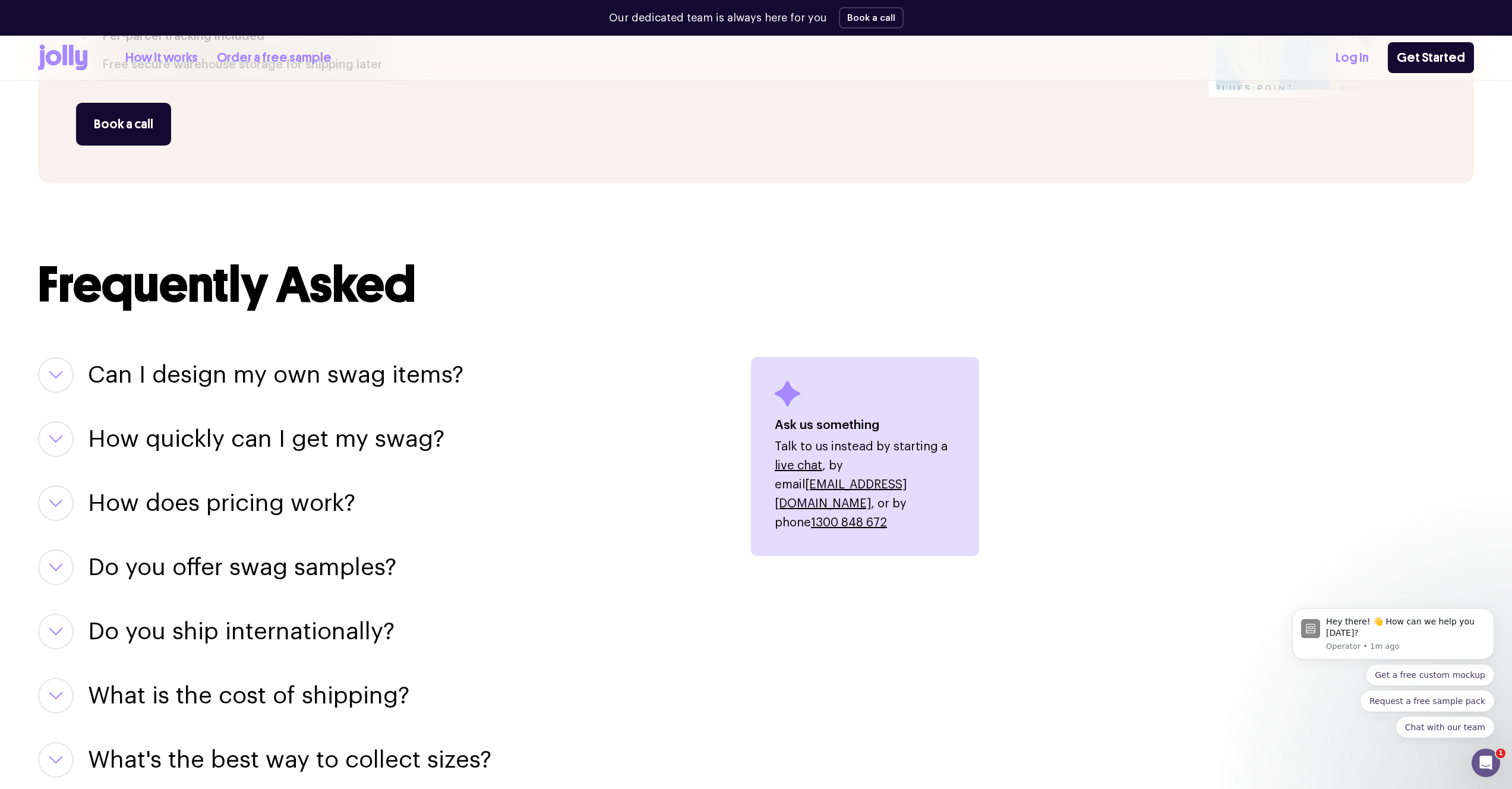
scroll to position [1195, 0]
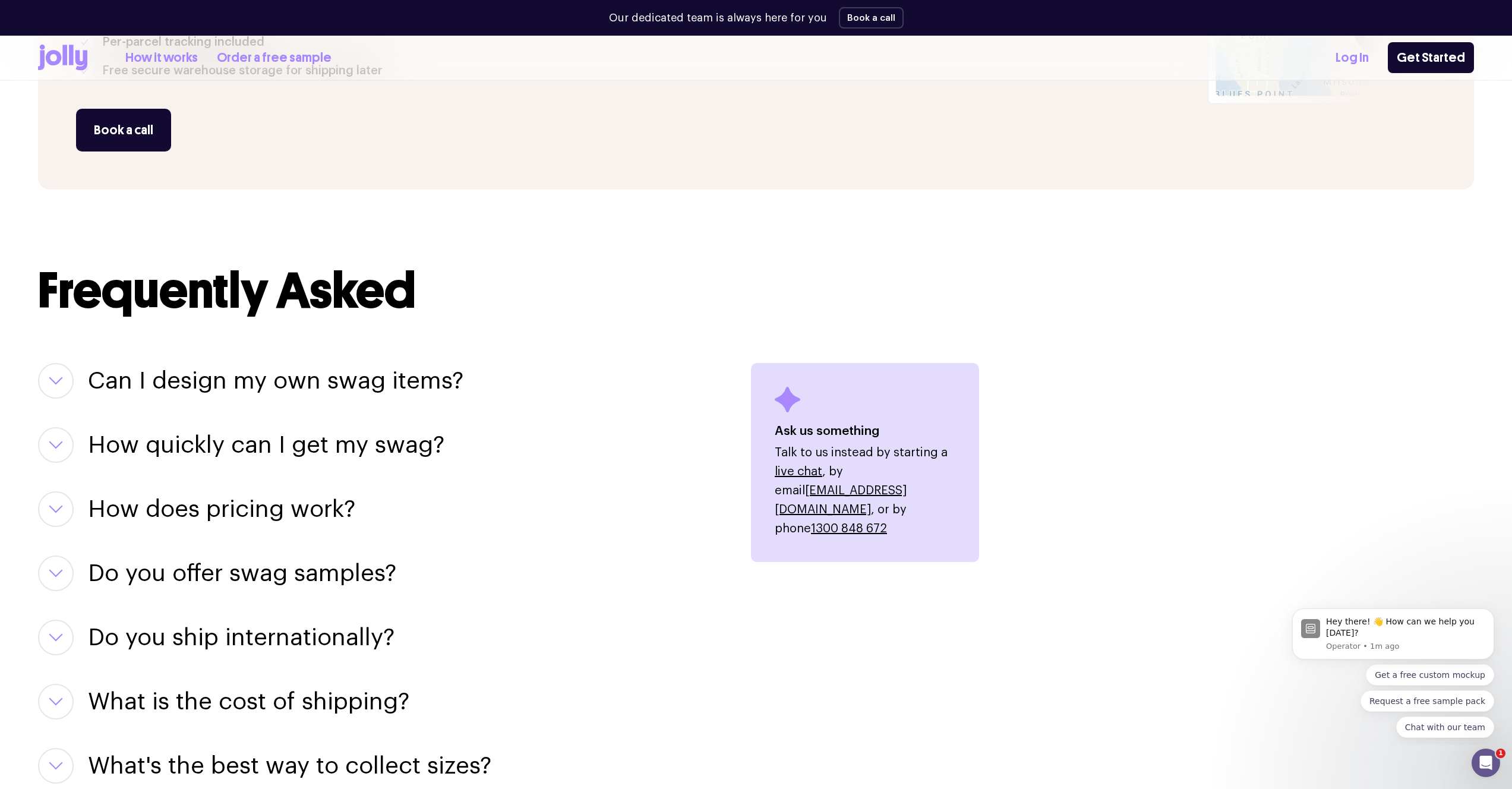
click at [205, 505] on h3 "How does pricing work?" at bounding box center [221, 509] width 267 height 36
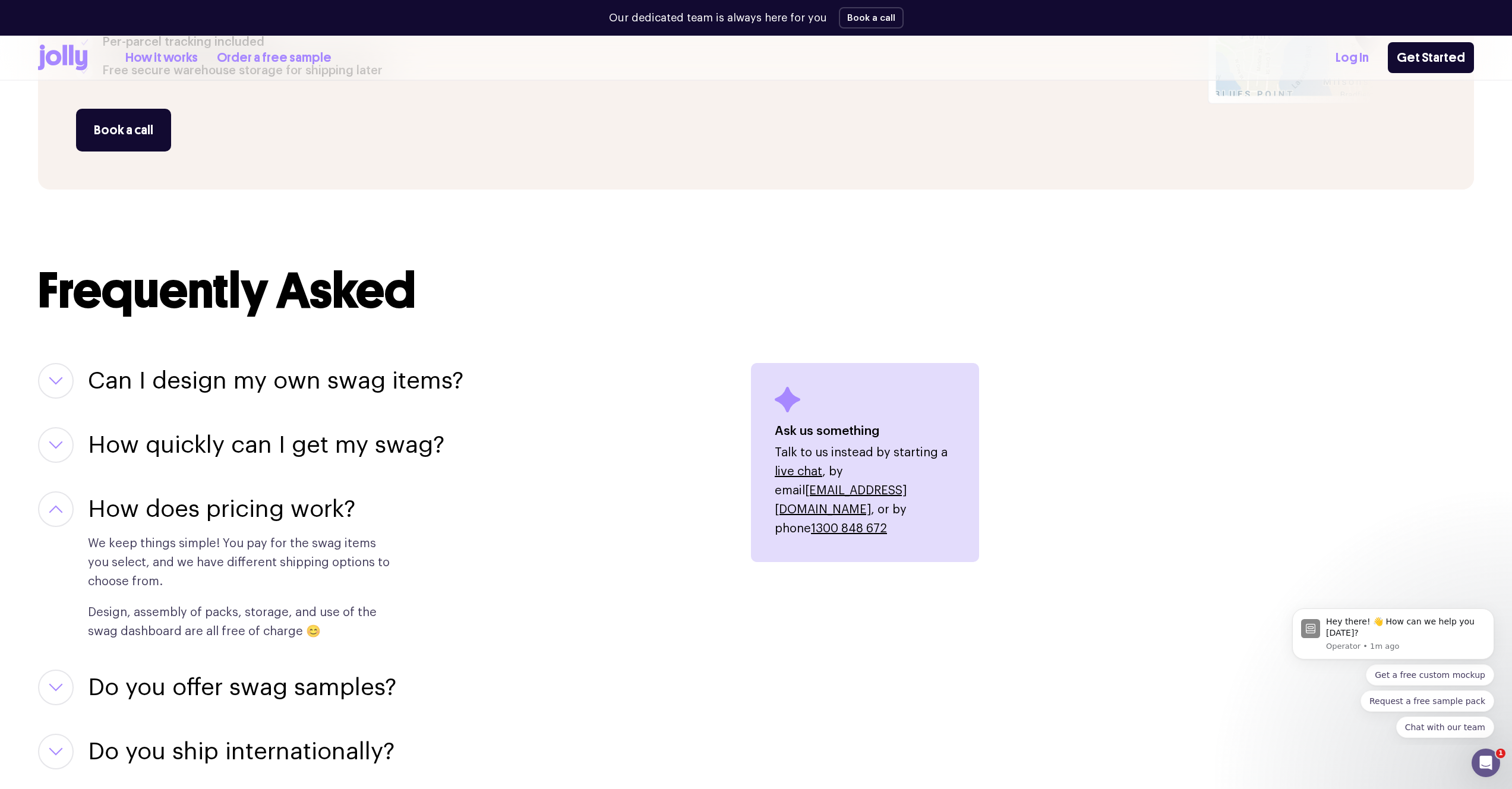
click at [205, 505] on h3 "How does pricing work?" at bounding box center [221, 509] width 267 height 36
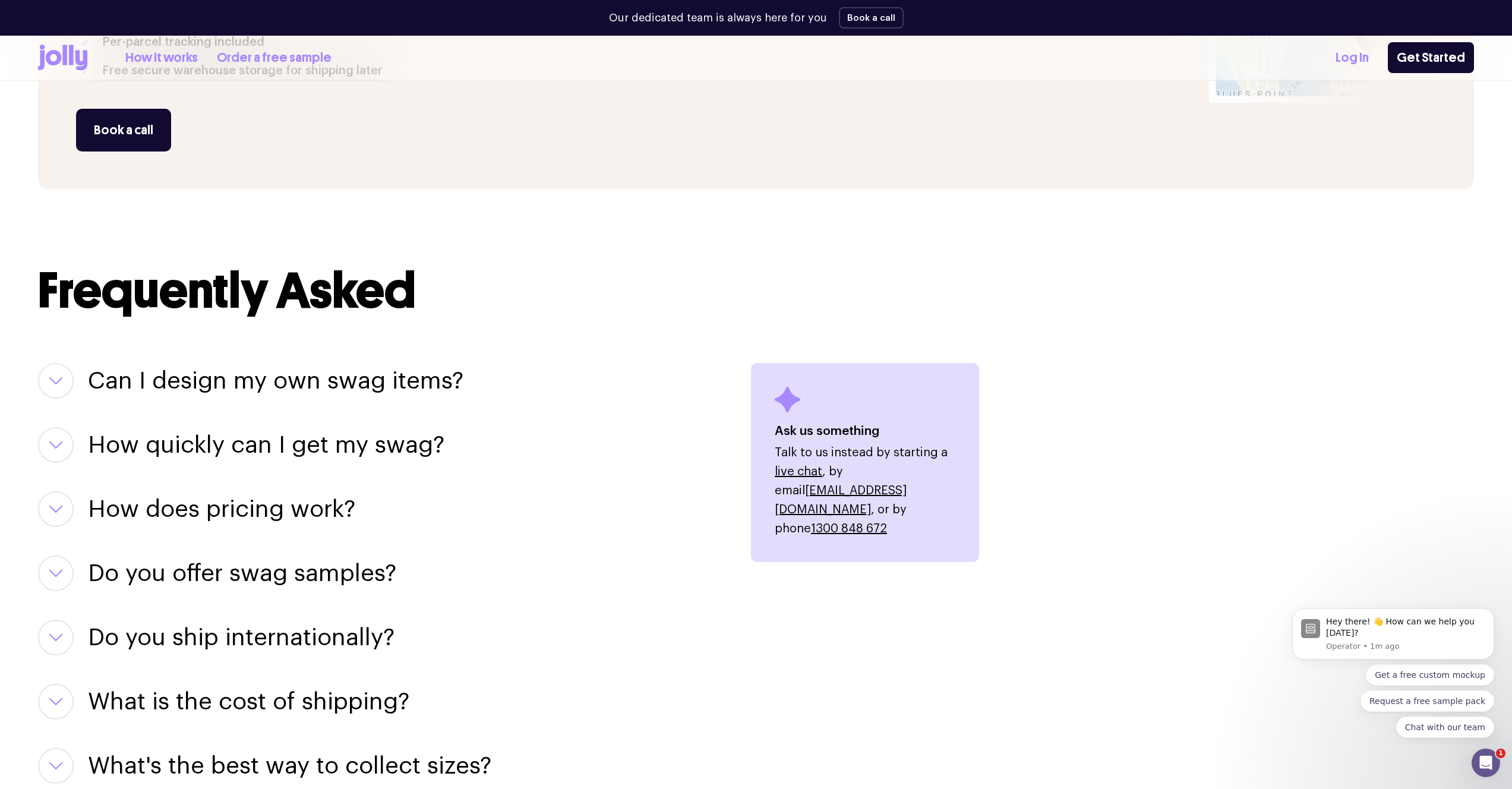
click at [239, 437] on h3 "How quickly can I get my swag?" at bounding box center [266, 445] width 357 height 36
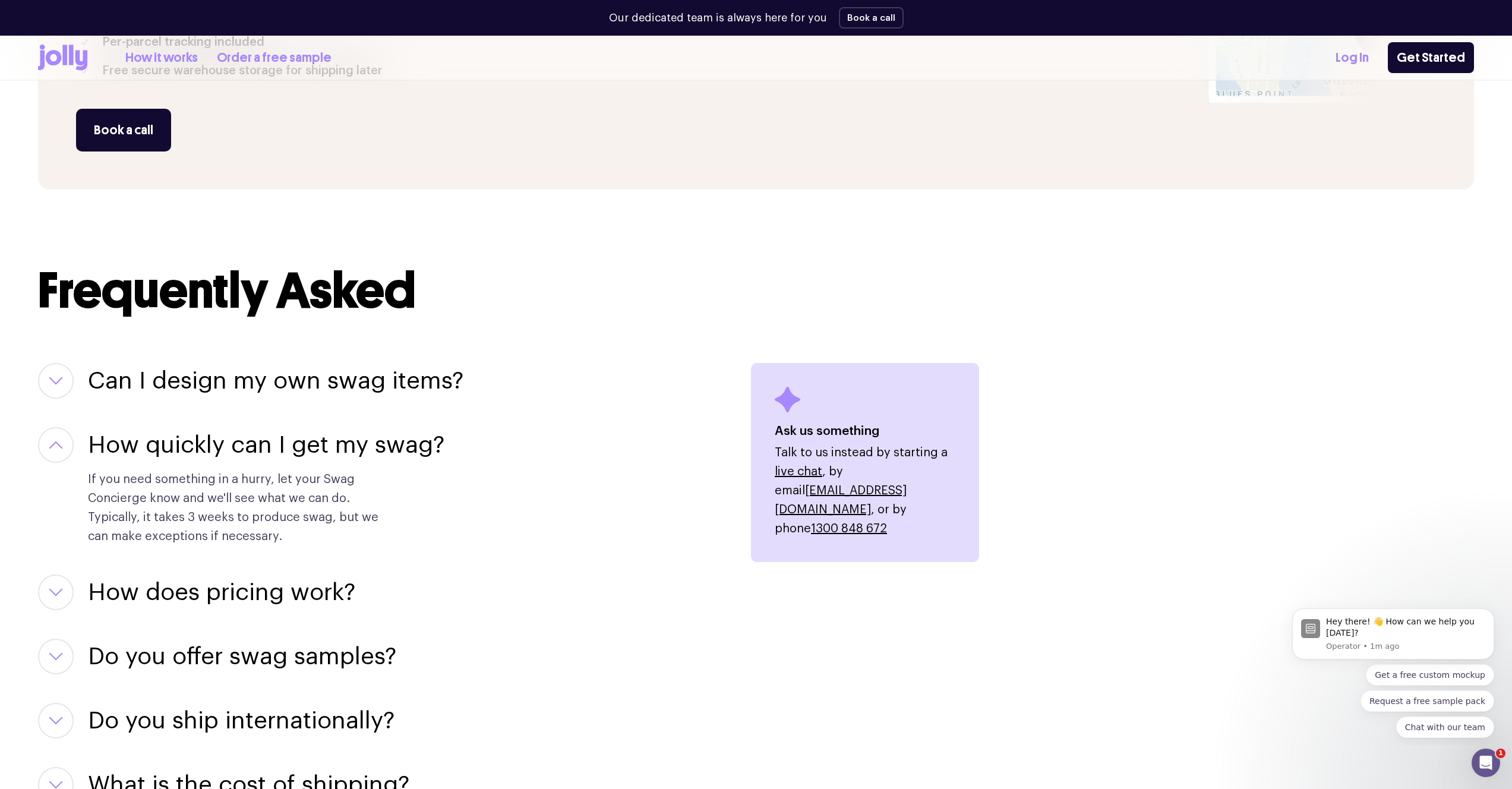
click at [239, 437] on h3 "How quickly can I get my swag?" at bounding box center [266, 445] width 357 height 36
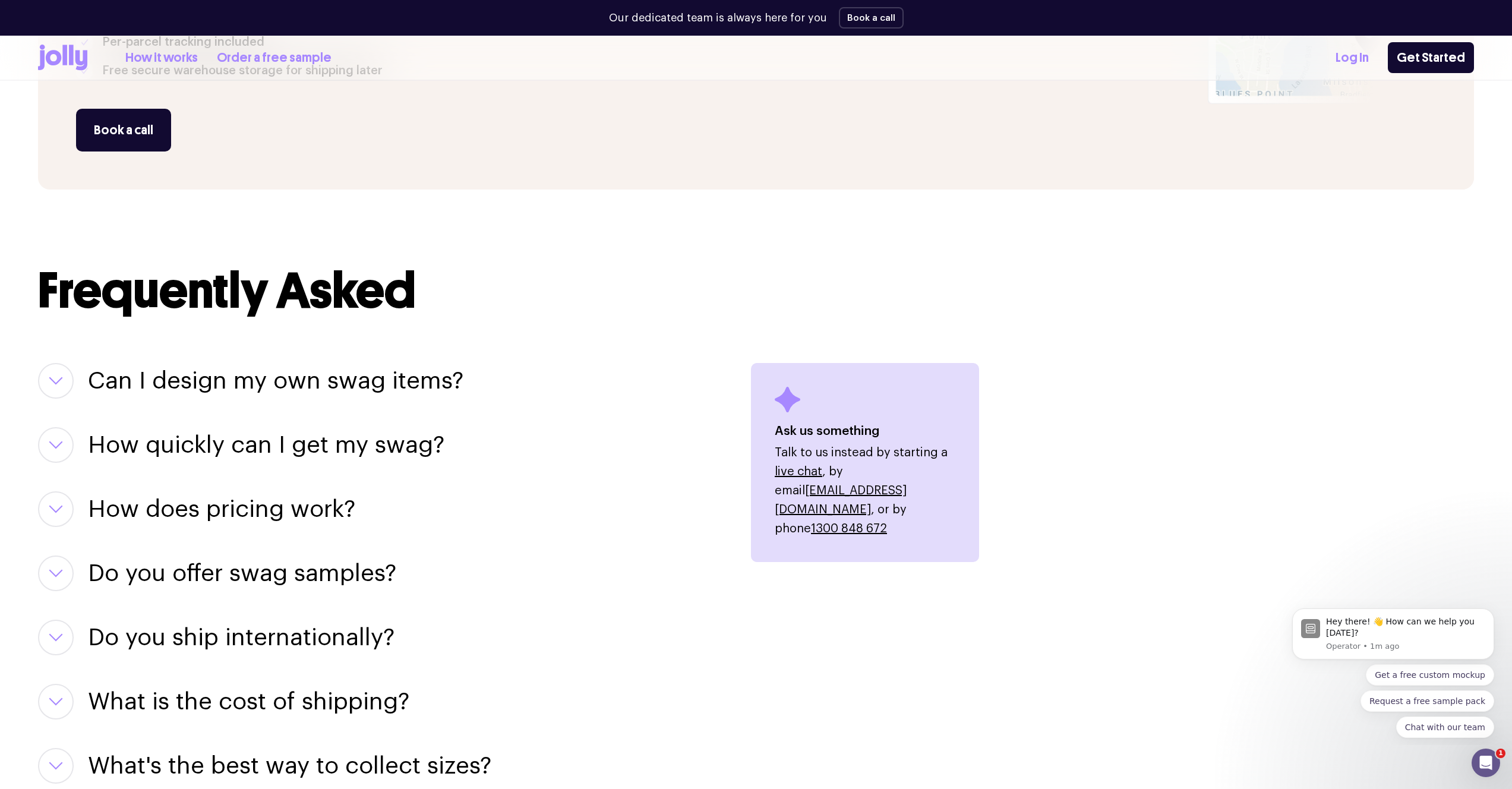
click at [251, 389] on h3 "Can I design my own swag items?" at bounding box center [276, 381] width 375 height 36
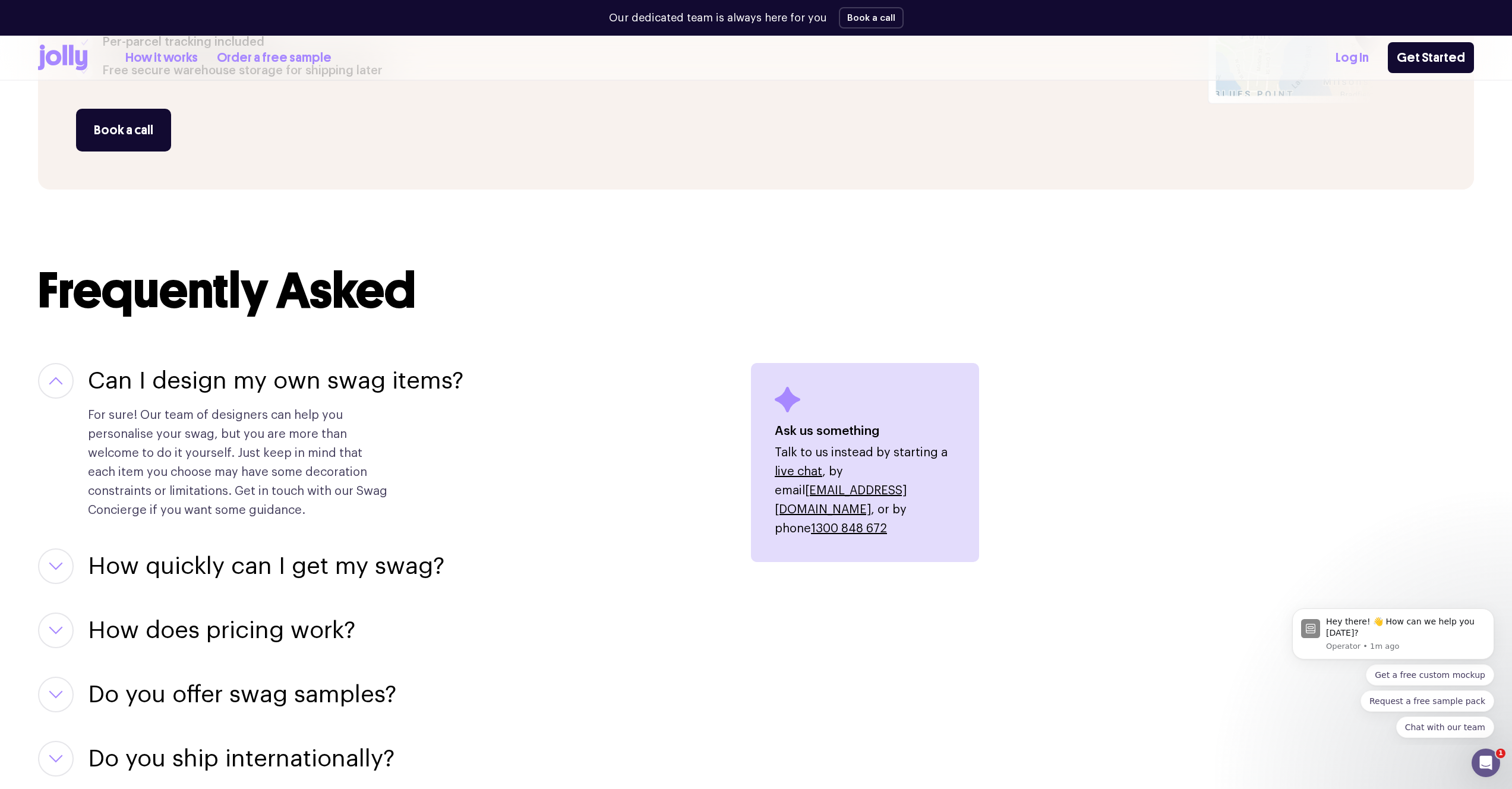
click at [251, 387] on h3 "Can I design my own swag items?" at bounding box center [276, 381] width 375 height 36
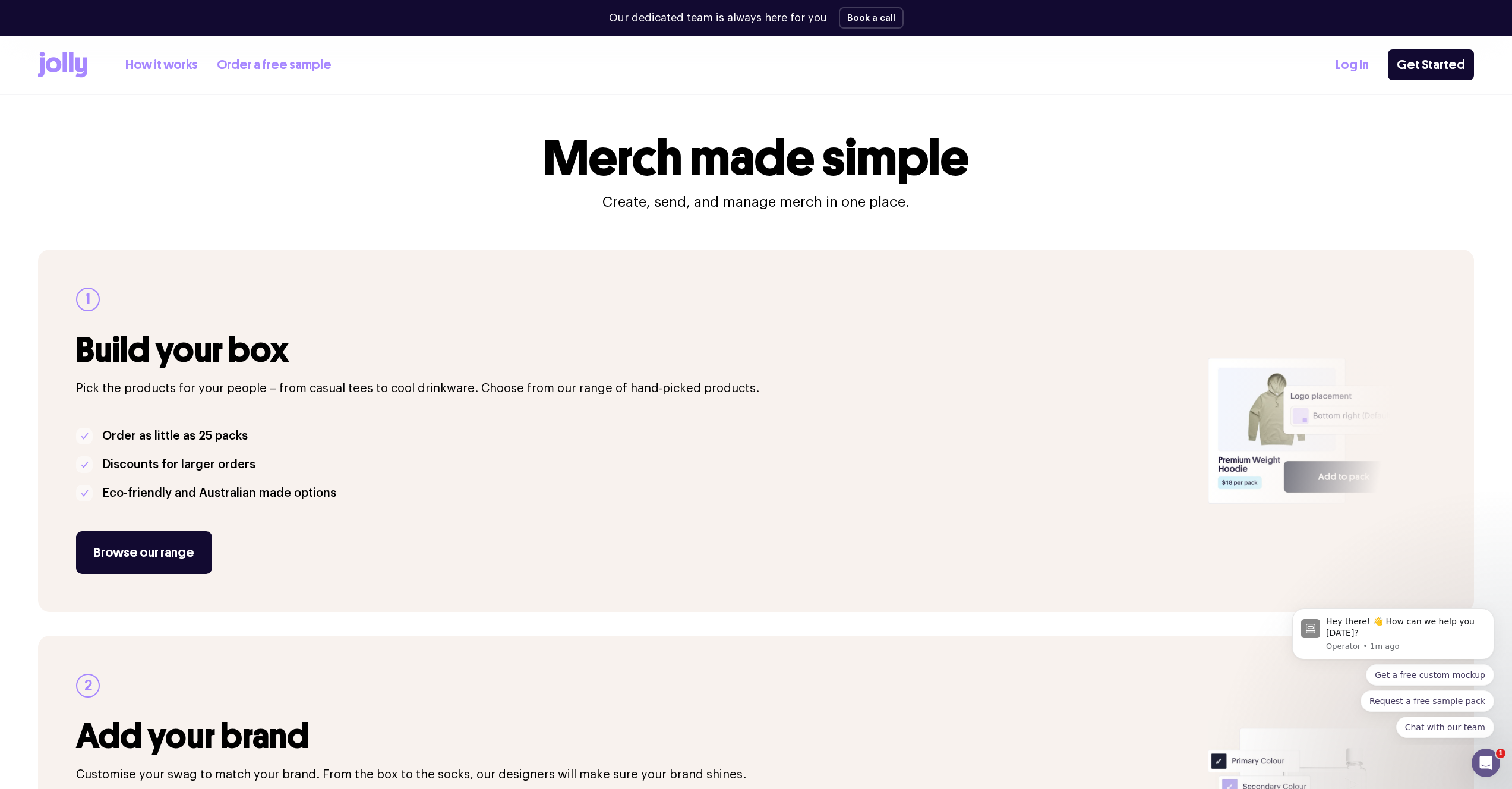
scroll to position [0, 0]
click at [62, 66] on icon at bounding box center [62, 64] width 49 height 26
